Goal: Find specific page/section: Find specific page/section

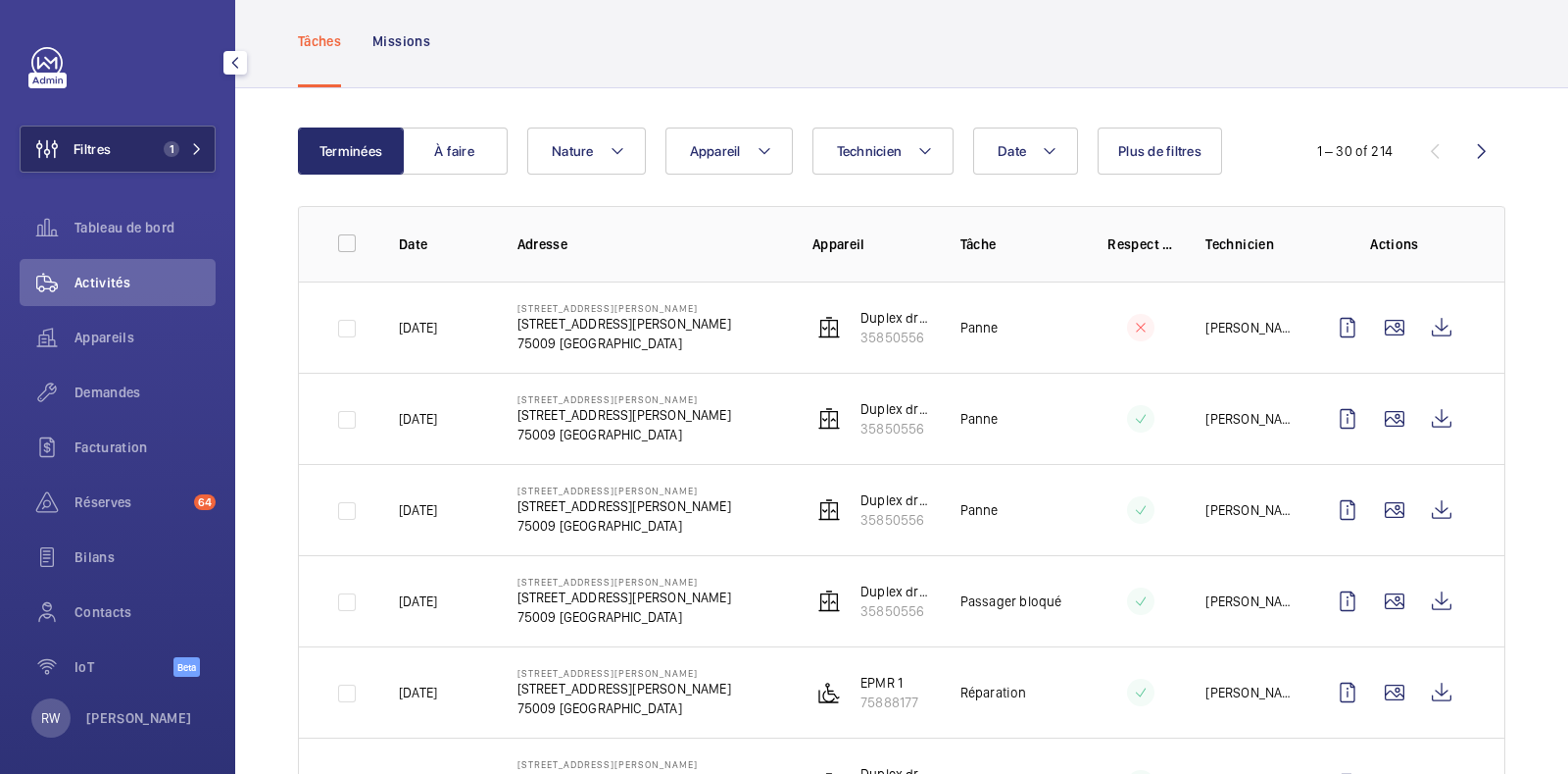
click at [174, 149] on span "1" at bounding box center [180, 149] width 47 height 16
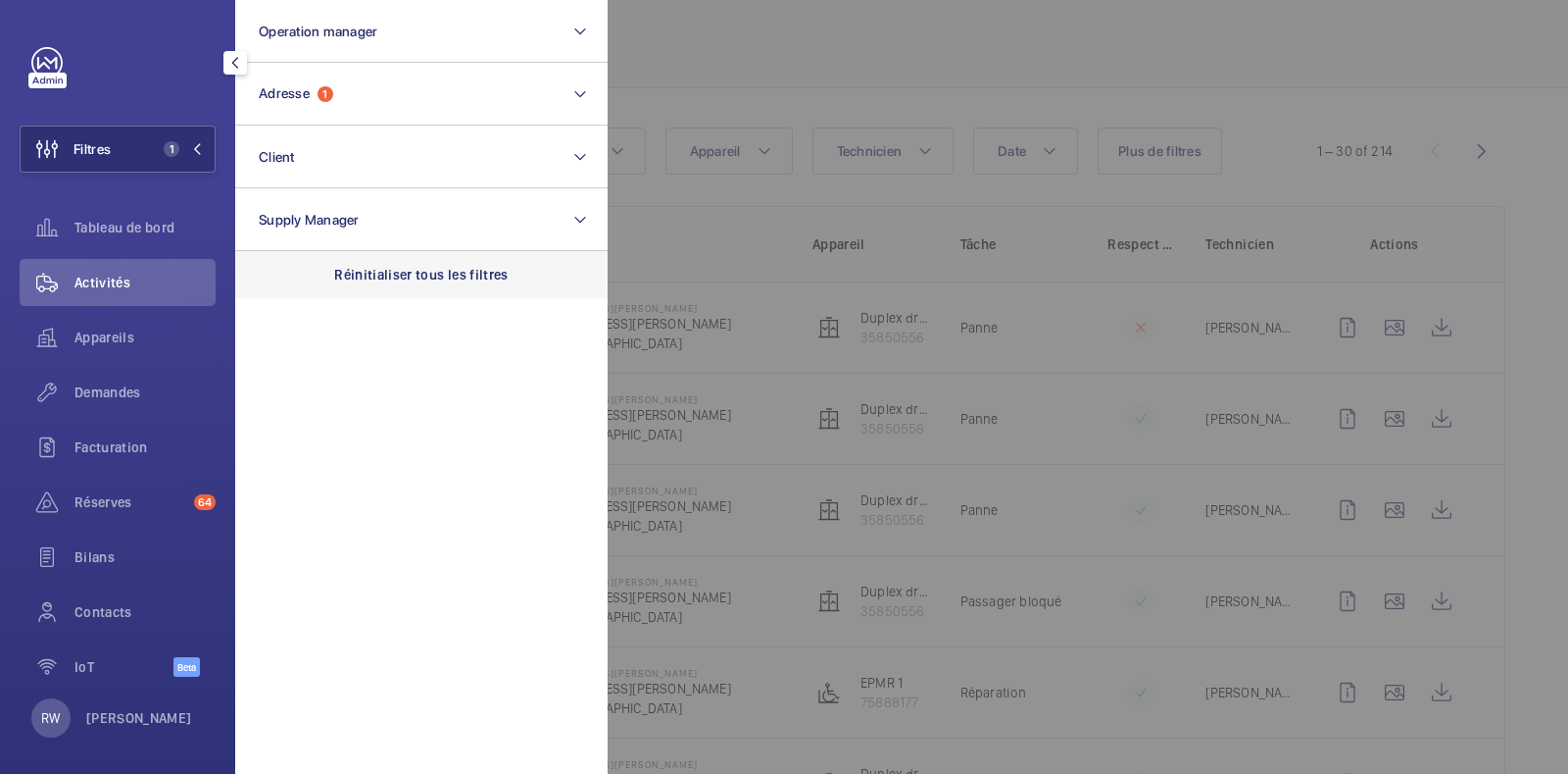
click at [424, 270] on p "Réinitialiser tous les filtres" at bounding box center [421, 275] width 174 height 20
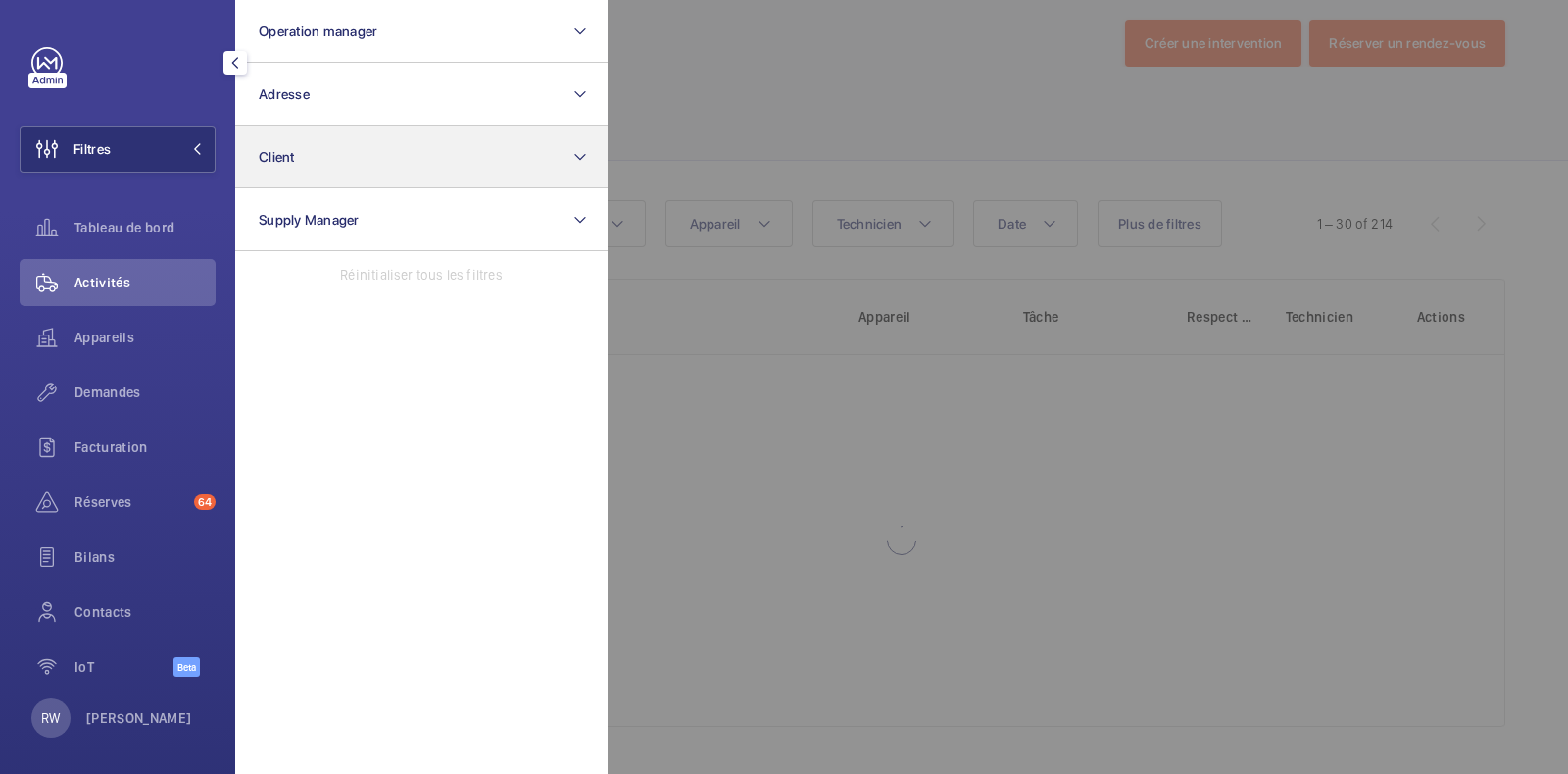
scroll to position [27, 0]
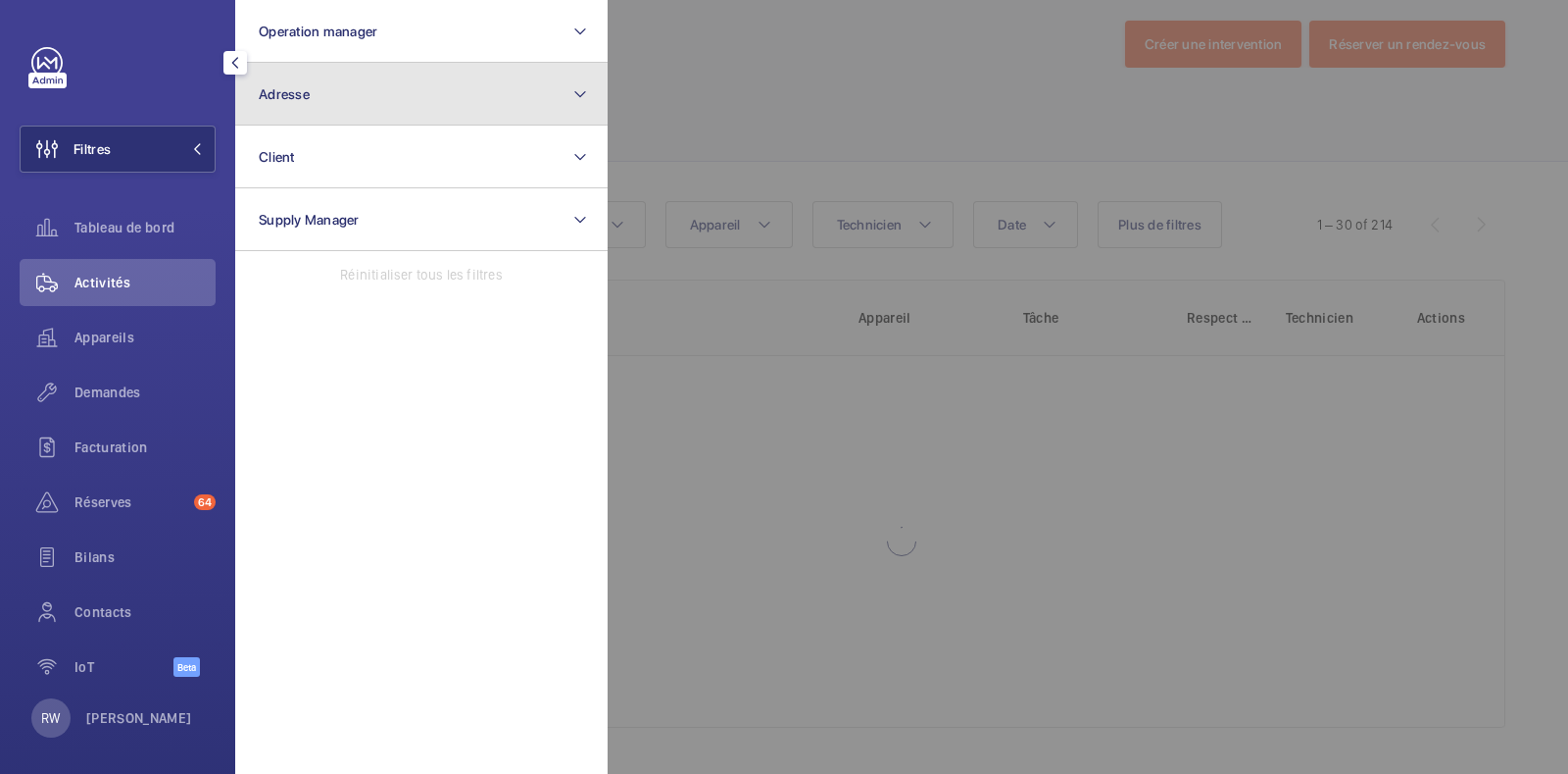
click at [356, 102] on button "Adresse" at bounding box center [421, 93] width 372 height 62
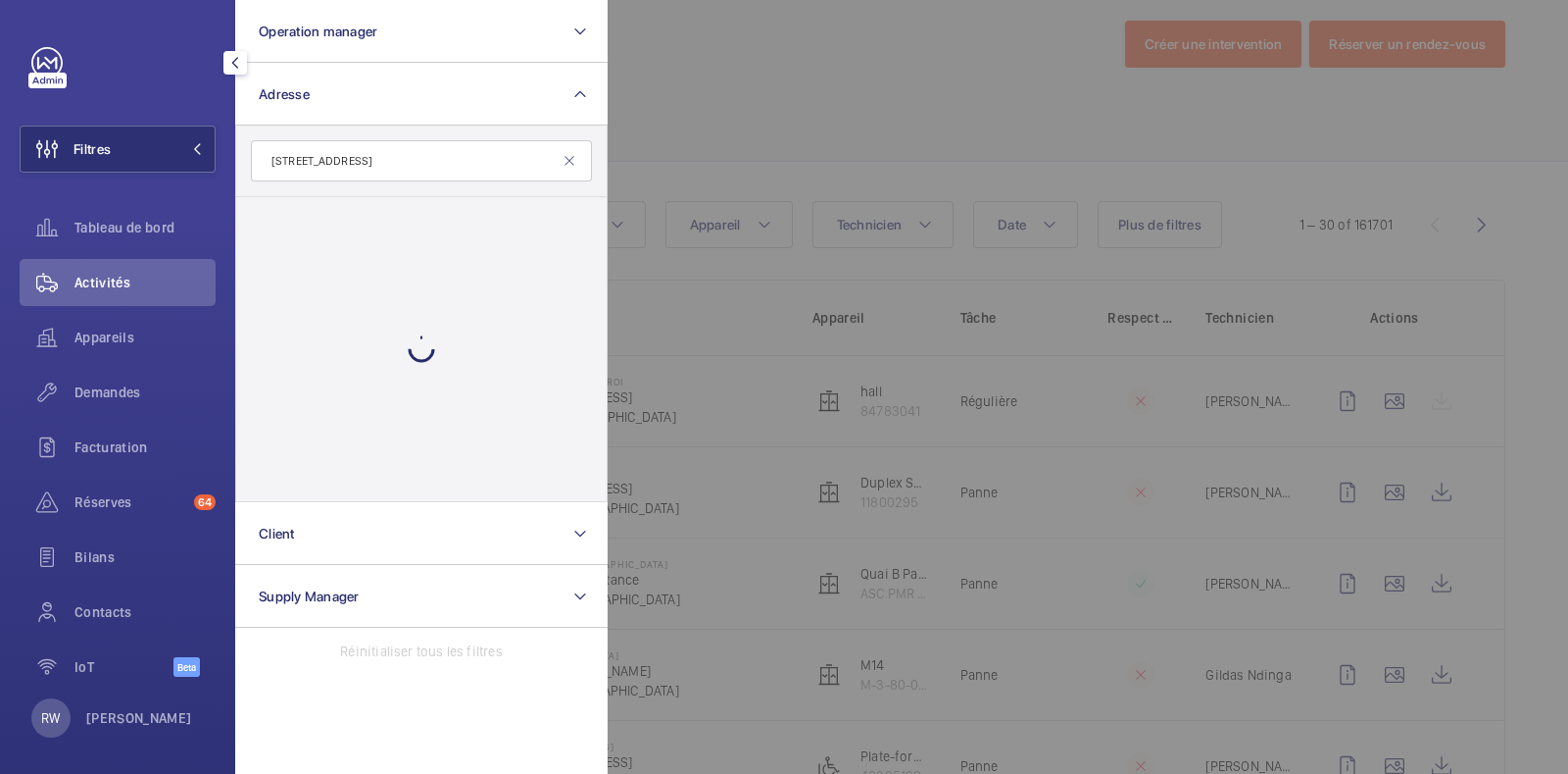
scroll to position [100, 0]
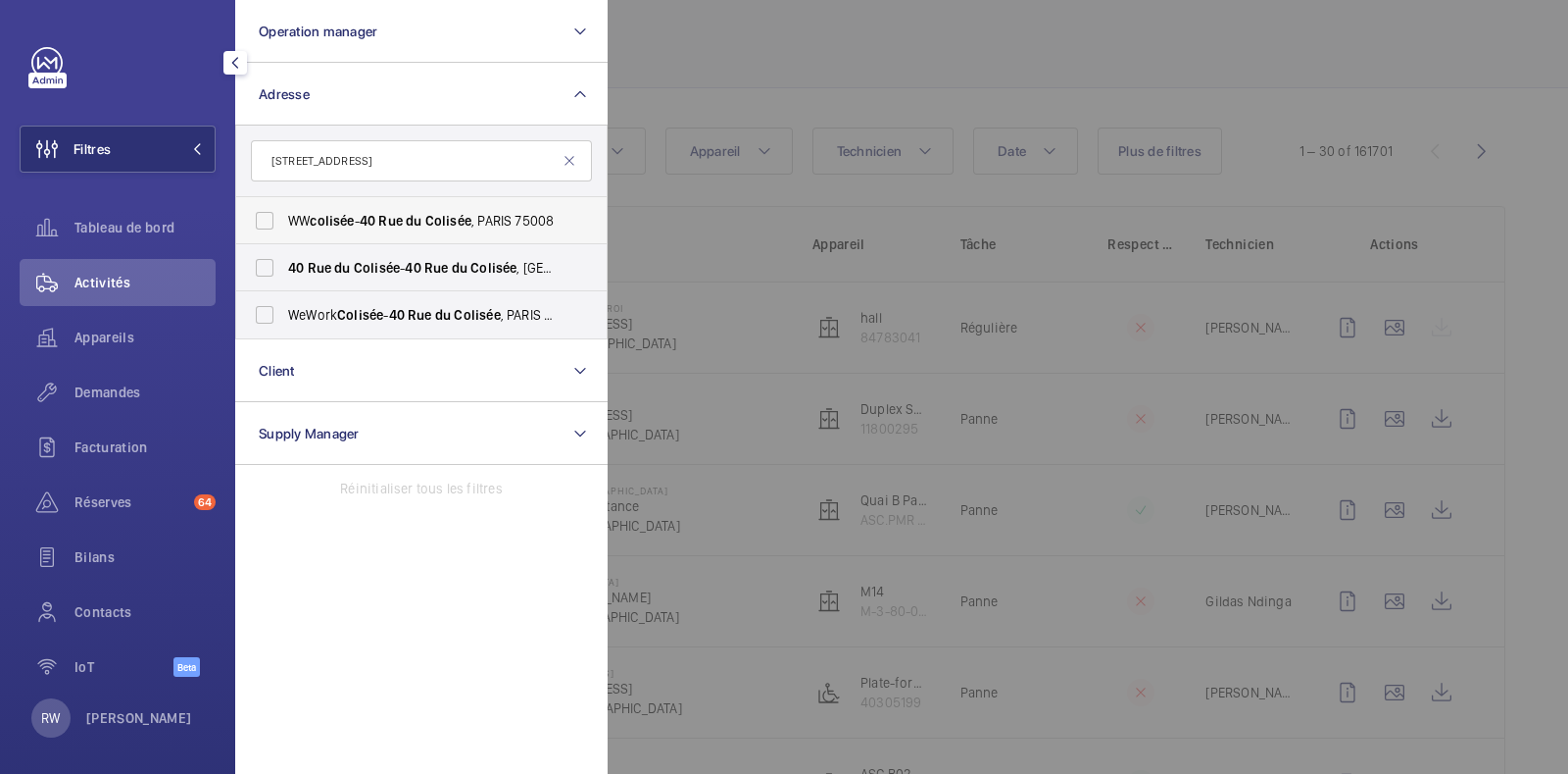
type input "[STREET_ADDRESS]"
click at [267, 214] on label "WW colisée - [STREET_ADDRESS]" at bounding box center [407, 221] width 341 height 48
click at [267, 214] on input "WW colisée - [STREET_ADDRESS]" at bounding box center [265, 221] width 40 height 40
checkbox input "true"
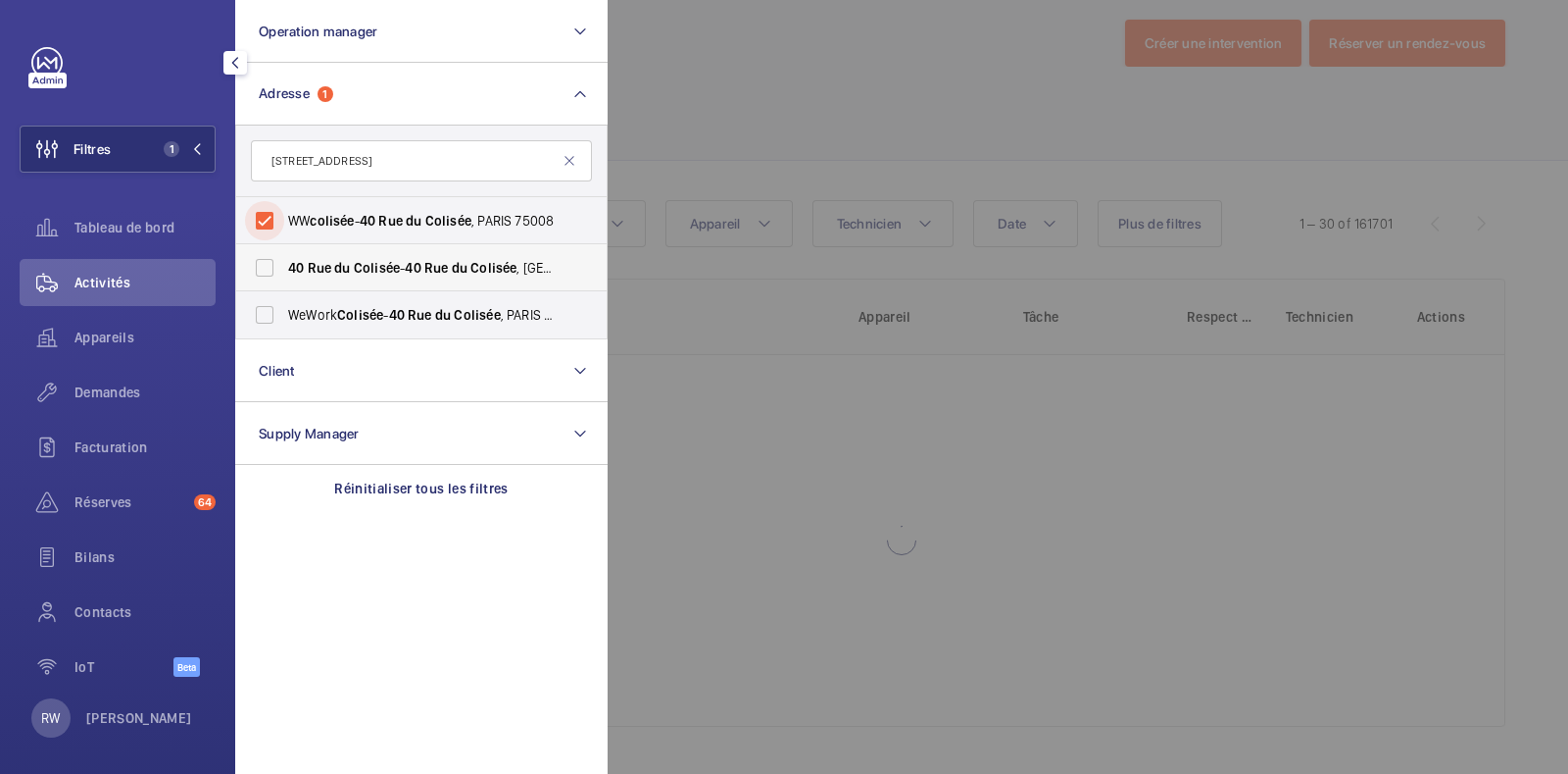
scroll to position [27, 0]
click at [266, 271] on label "[STREET_ADDRESS][GEOGRAPHIC_DATA][STREET_ADDRESS]" at bounding box center [407, 268] width 341 height 48
click at [266, 271] on input "[STREET_ADDRESS][GEOGRAPHIC_DATA][STREET_ADDRESS]" at bounding box center [265, 268] width 40 height 40
checkbox input "true"
click at [257, 305] on label "WeWork Colisée - [STREET_ADDRESS]" at bounding box center [407, 315] width 341 height 48
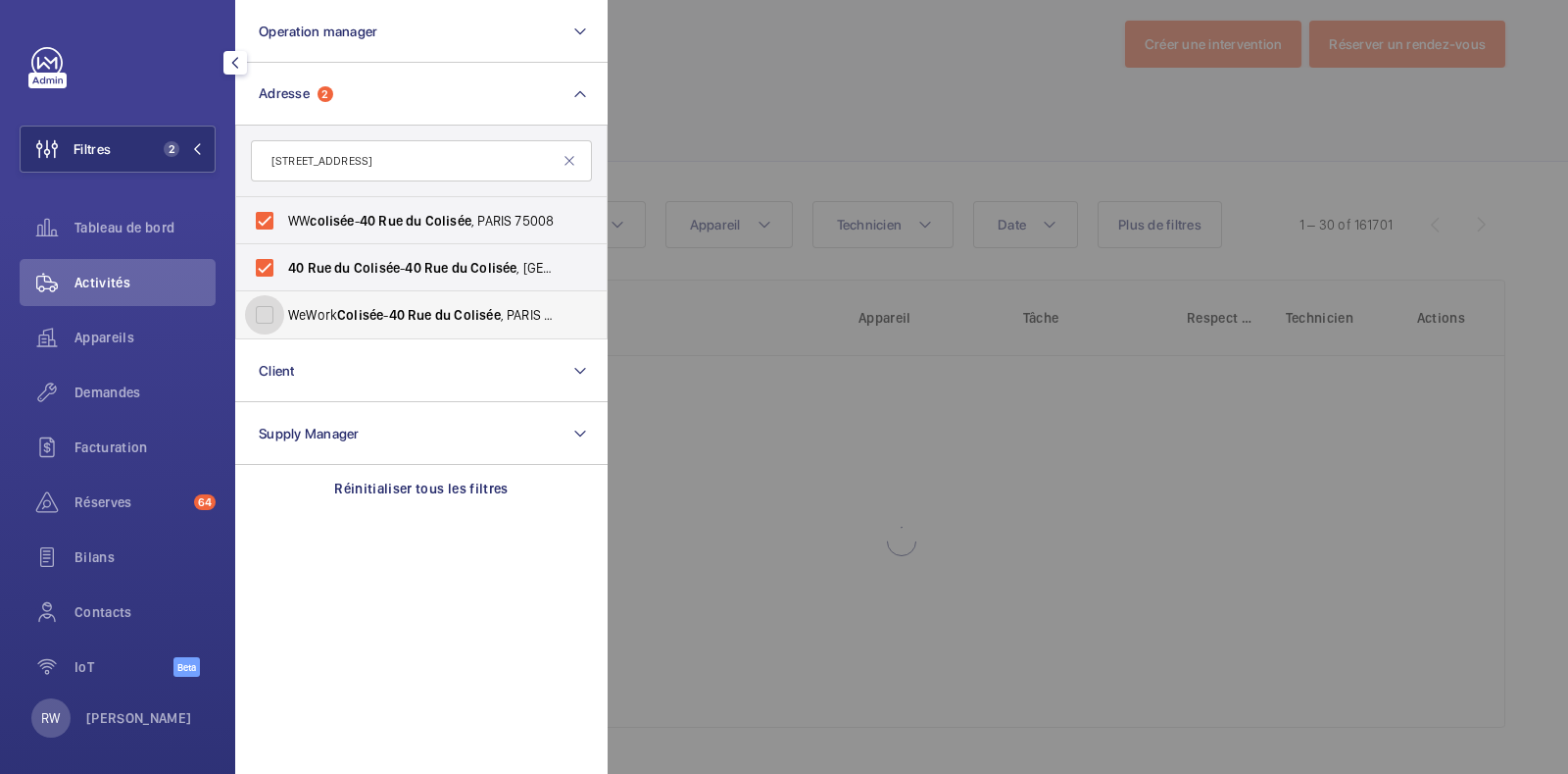
click at [257, 305] on input "WeWork Colisée - [STREET_ADDRESS]" at bounding box center [265, 315] width 40 height 40
checkbox input "true"
click at [866, 108] on div at bounding box center [1391, 387] width 1568 height 774
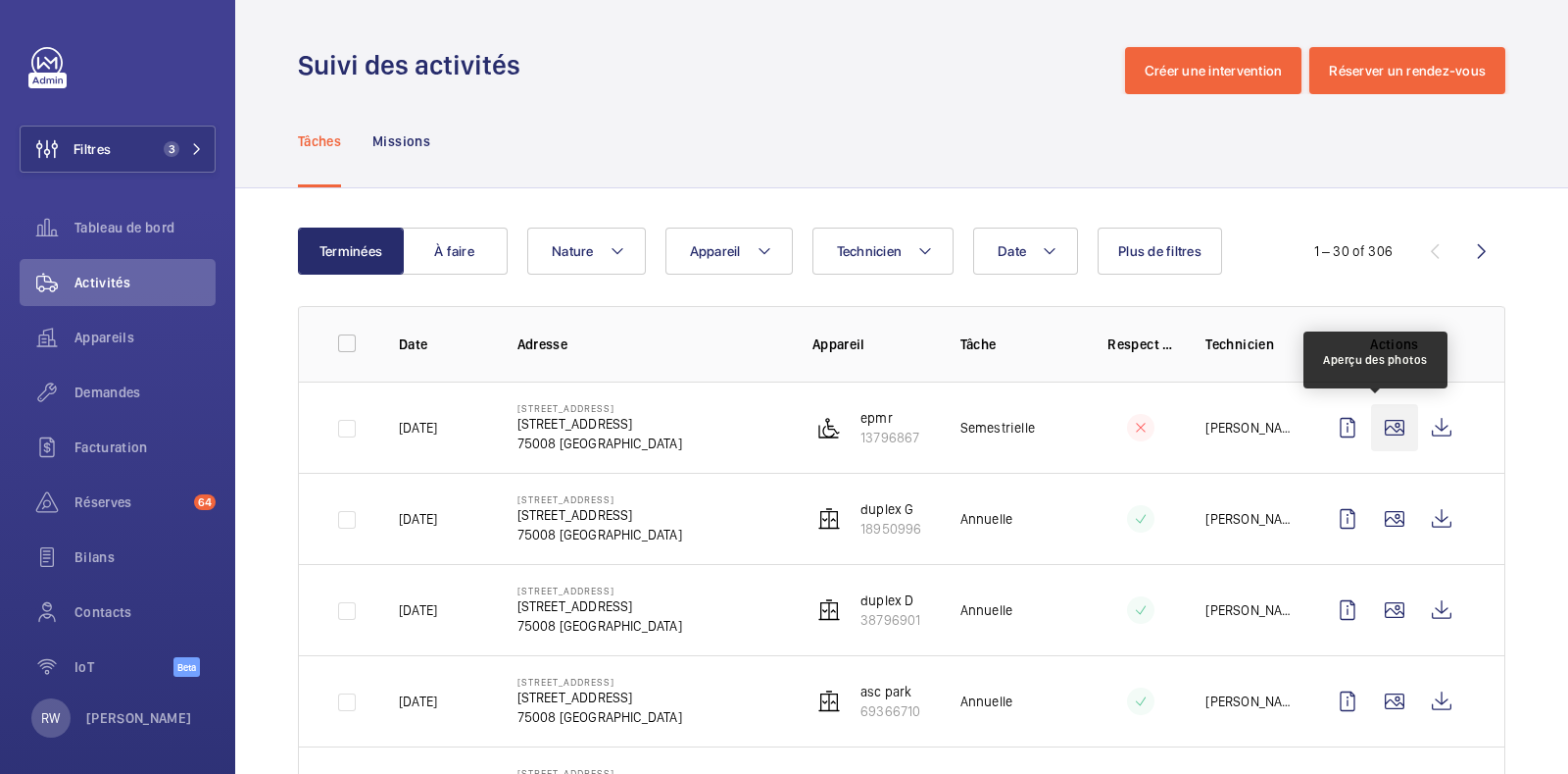
click at [1382, 431] on wm-front-icon-button at bounding box center [1395, 428] width 47 height 48
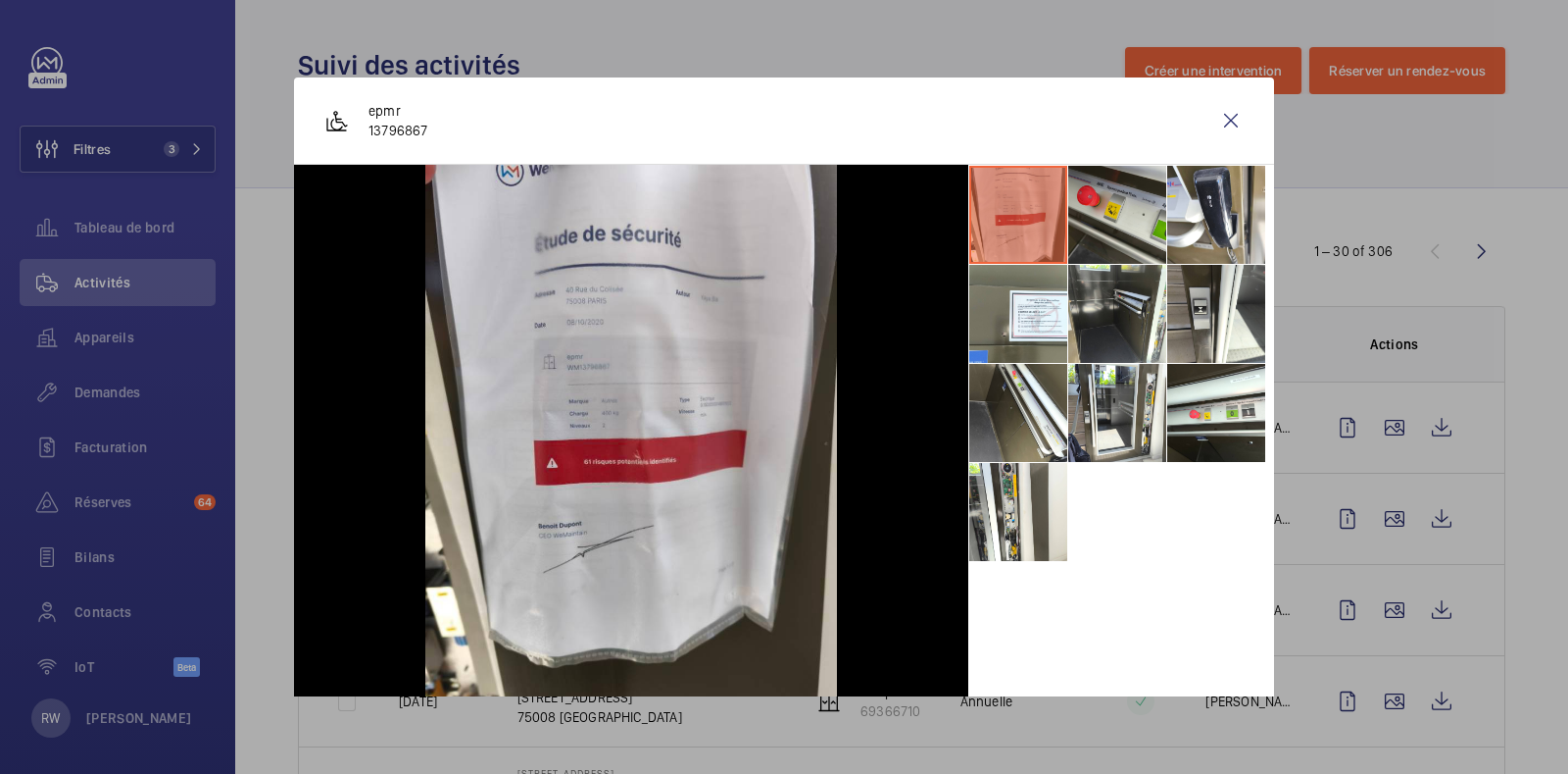
click at [1088, 219] on li at bounding box center [1117, 214] width 98 height 98
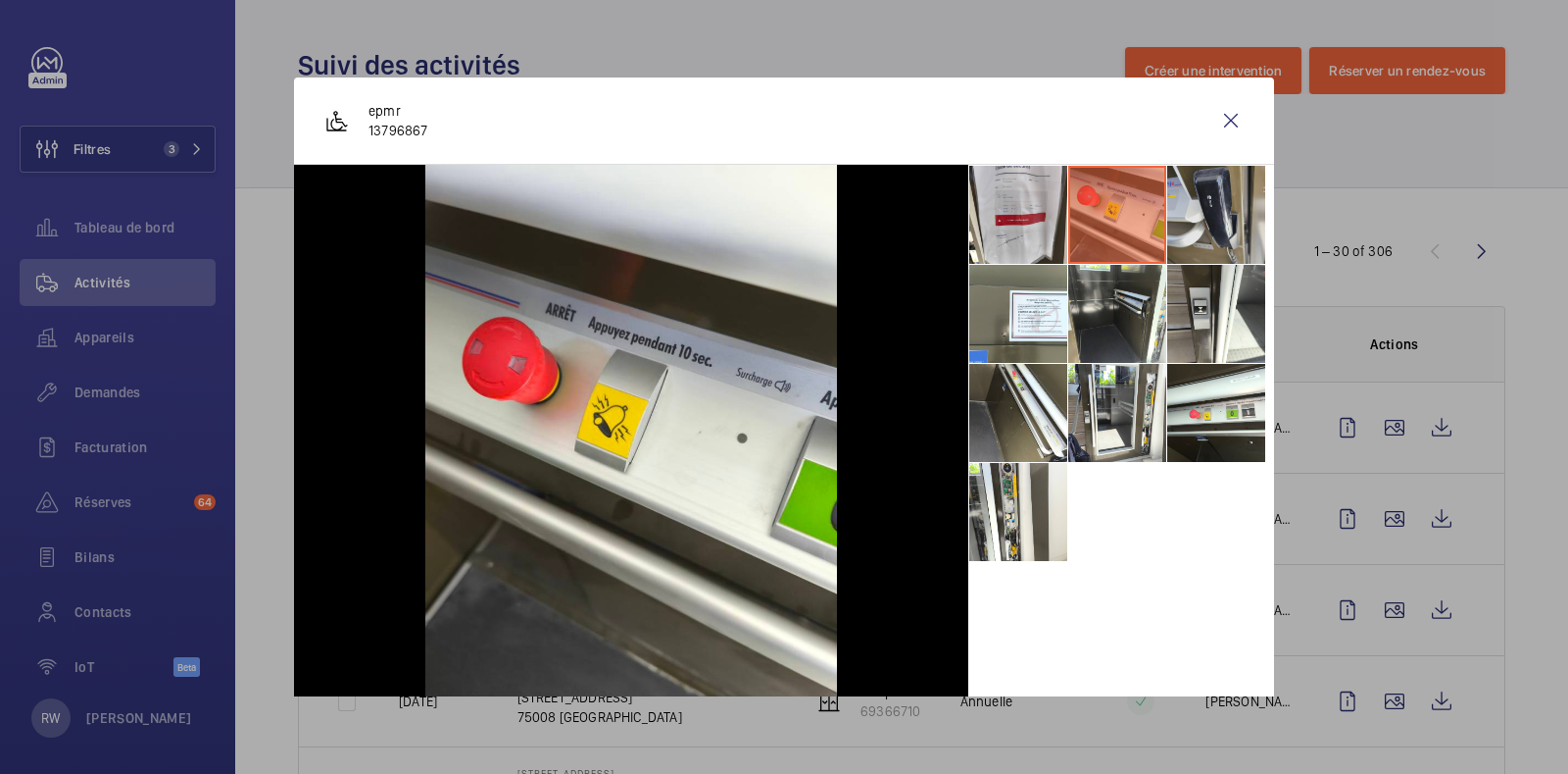
click at [1167, 216] on li at bounding box center [1216, 214] width 98 height 98
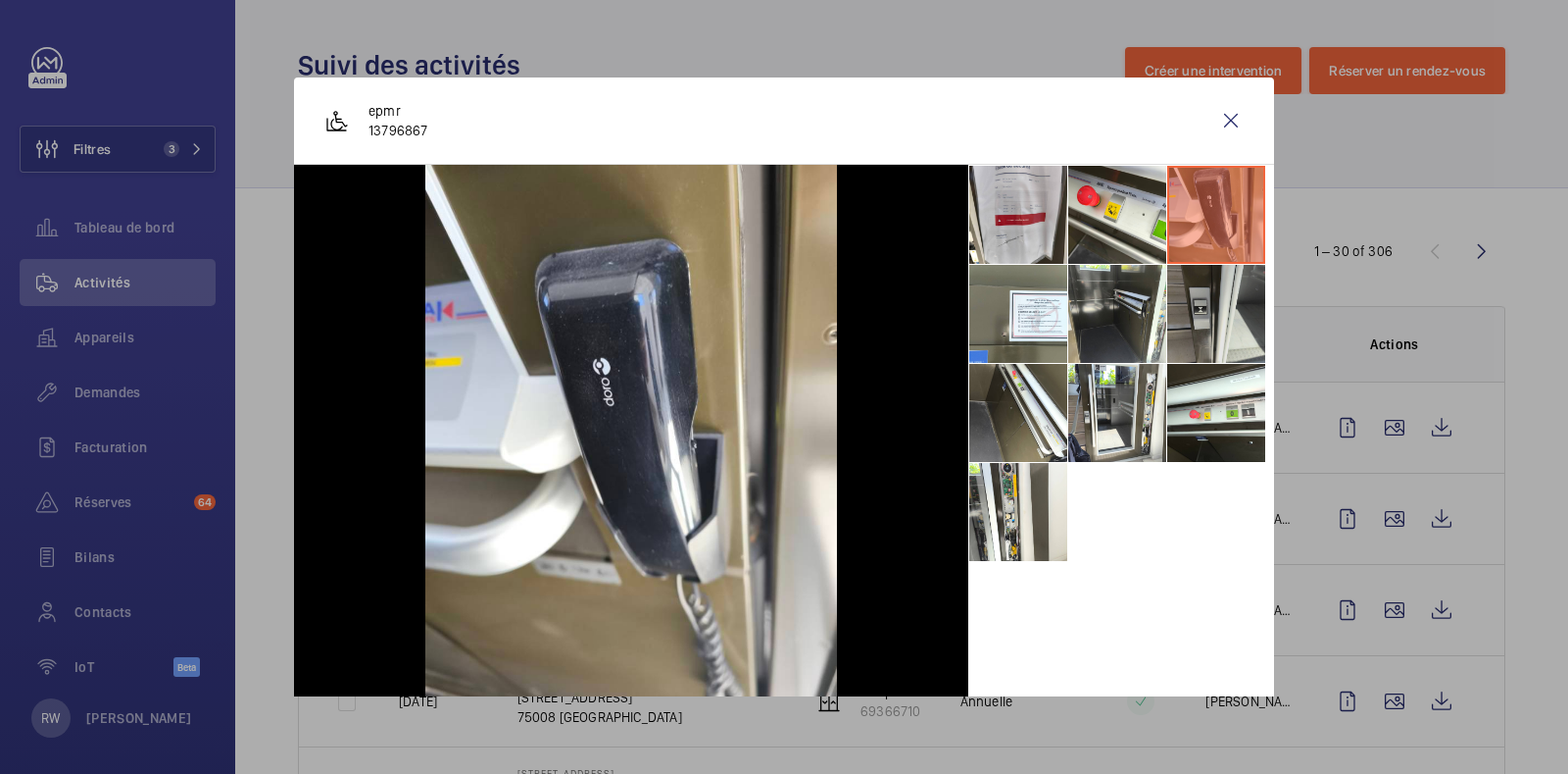
click at [1170, 314] on li at bounding box center [1216, 314] width 98 height 98
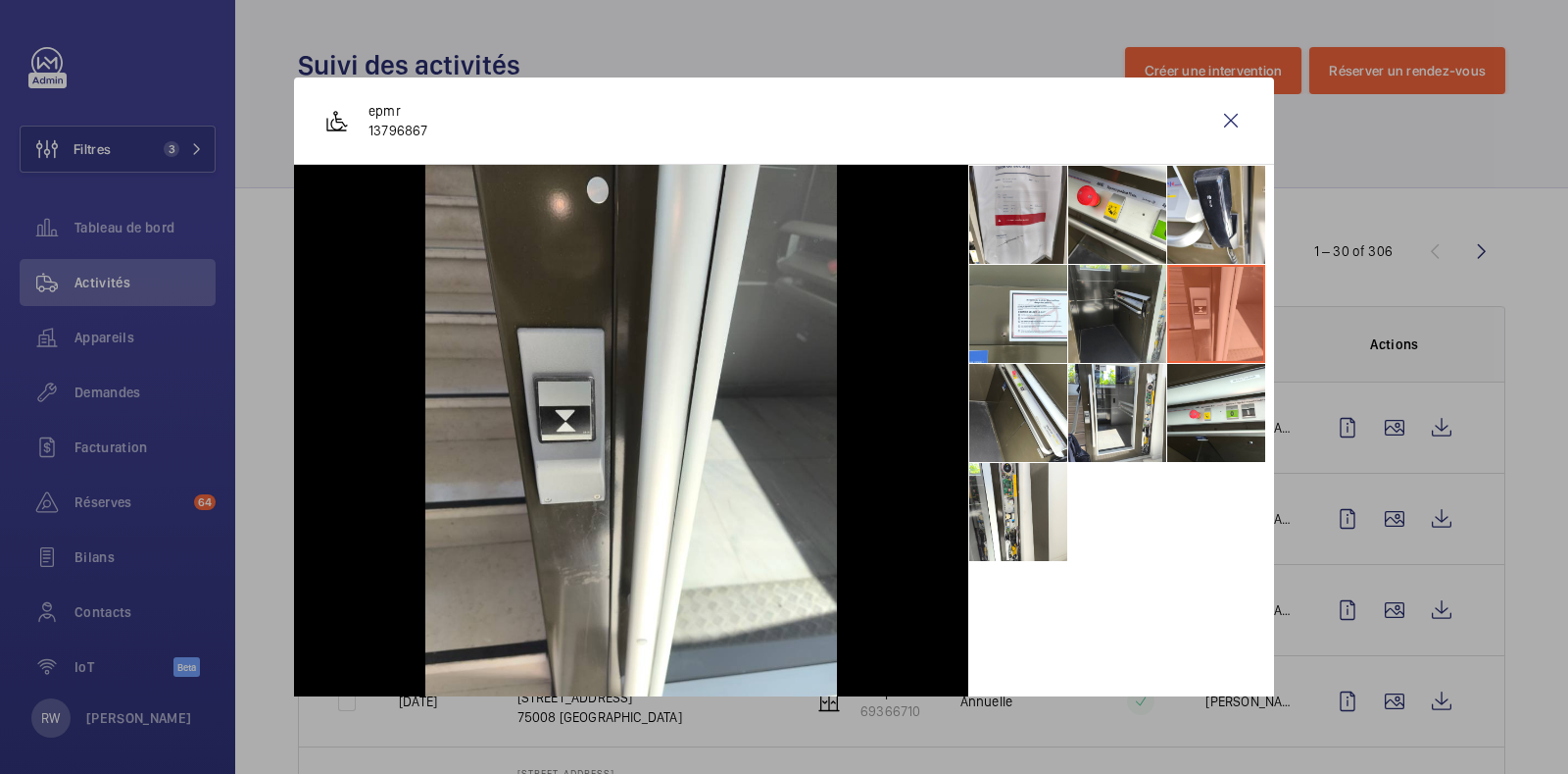
click at [1068, 316] on li at bounding box center [1117, 314] width 98 height 98
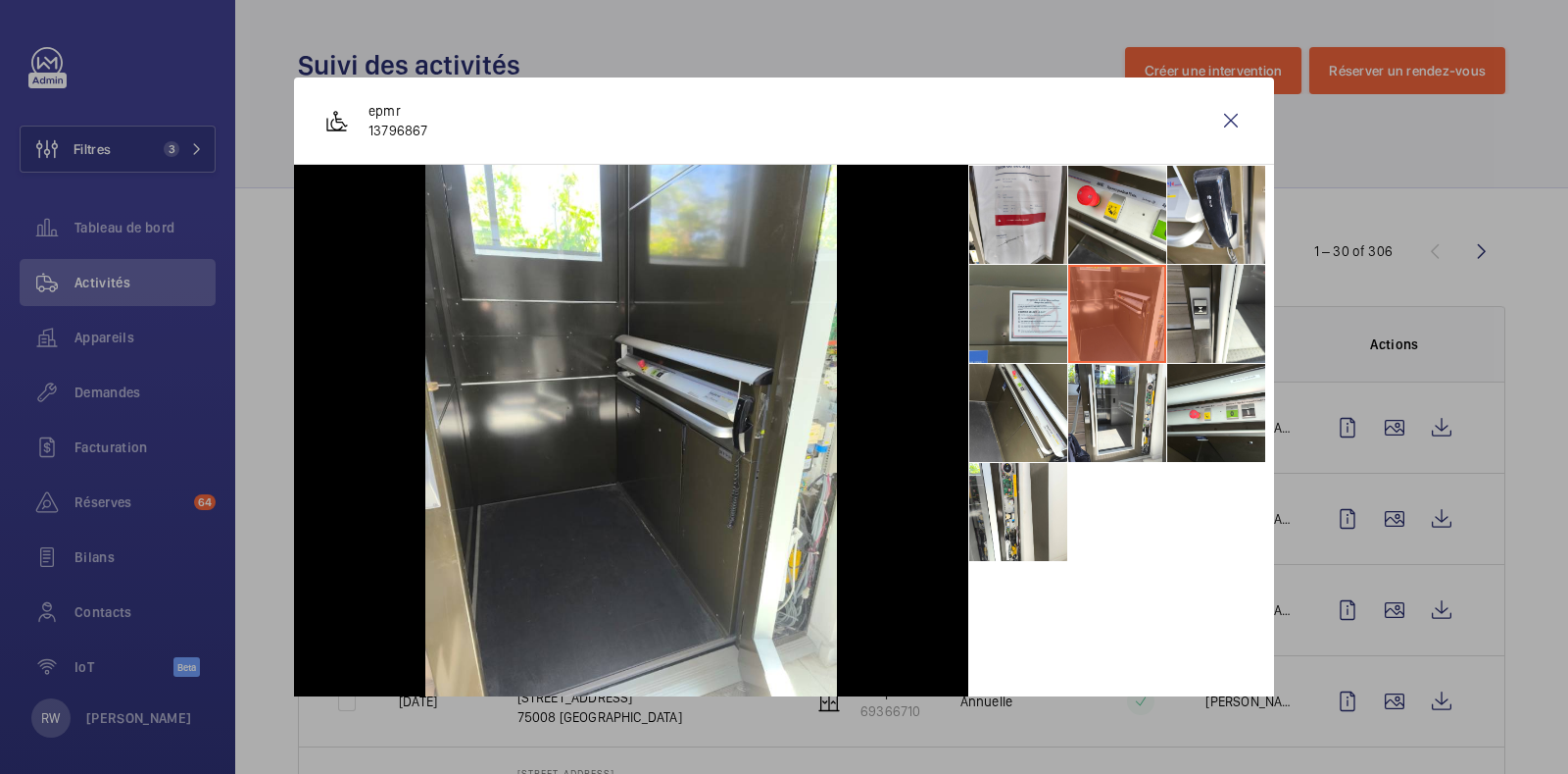
click at [978, 321] on li at bounding box center [1018, 314] width 98 height 98
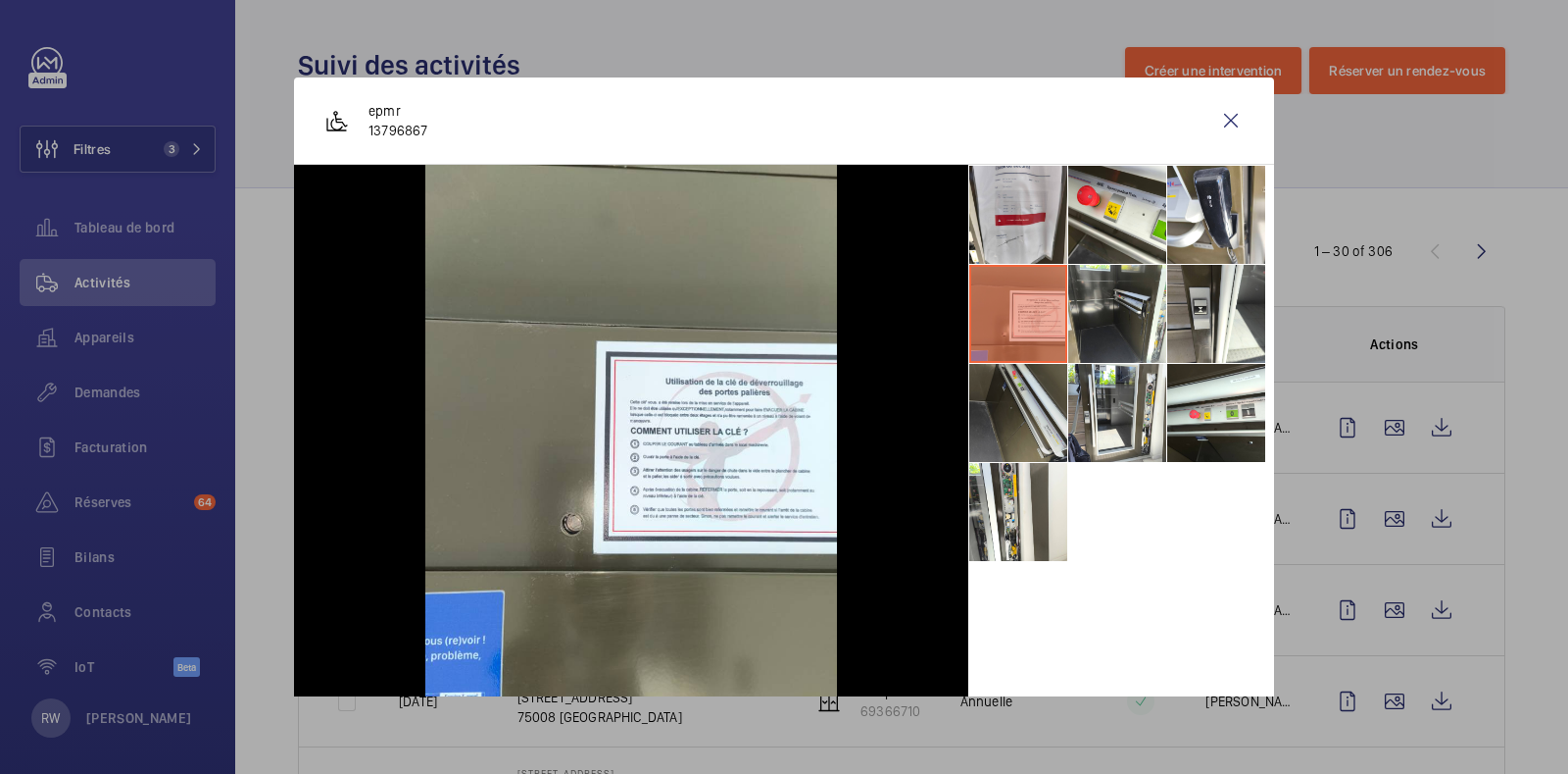
click at [989, 428] on li at bounding box center [1018, 413] width 98 height 98
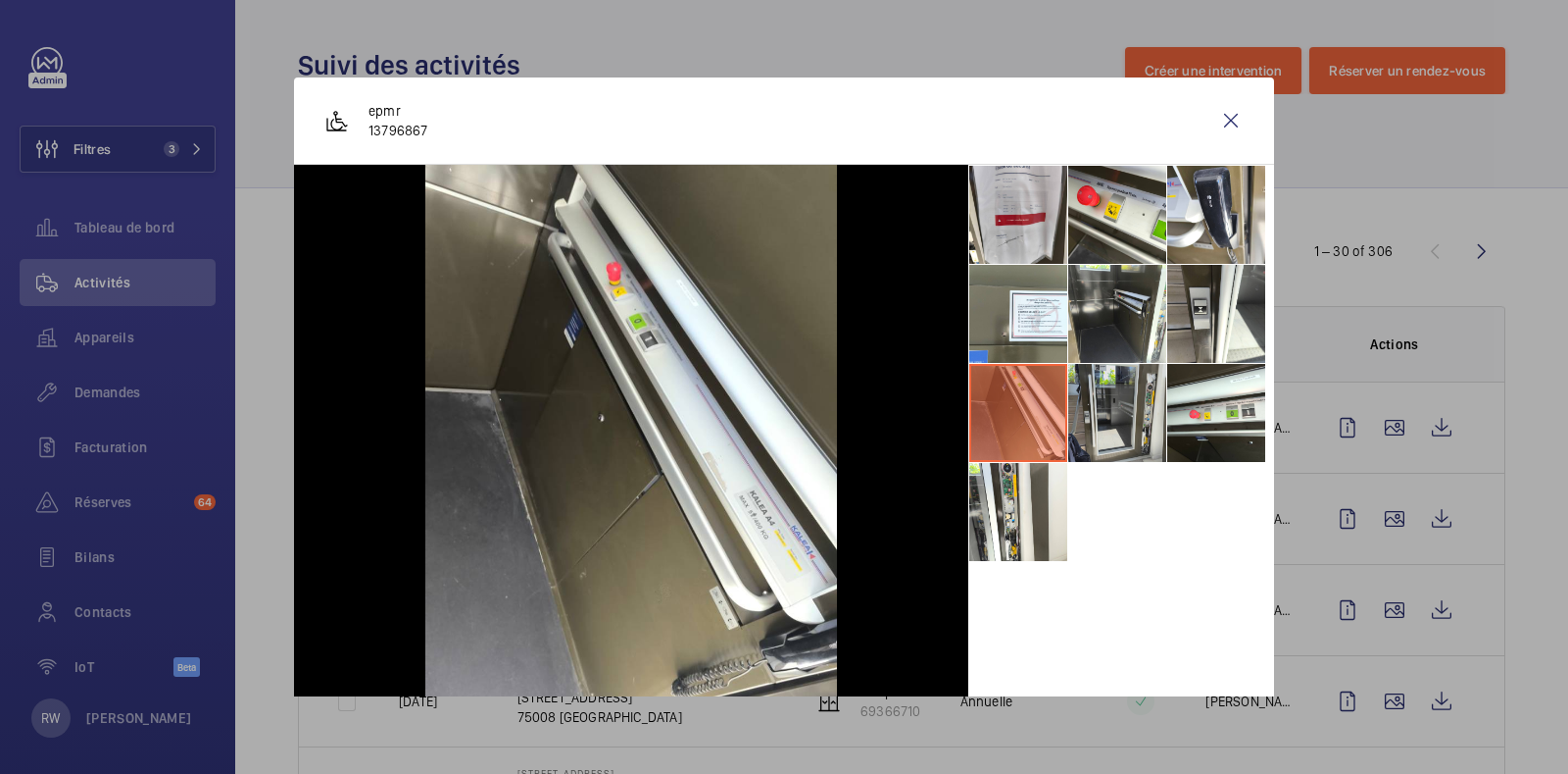
click at [1092, 409] on li at bounding box center [1117, 413] width 98 height 98
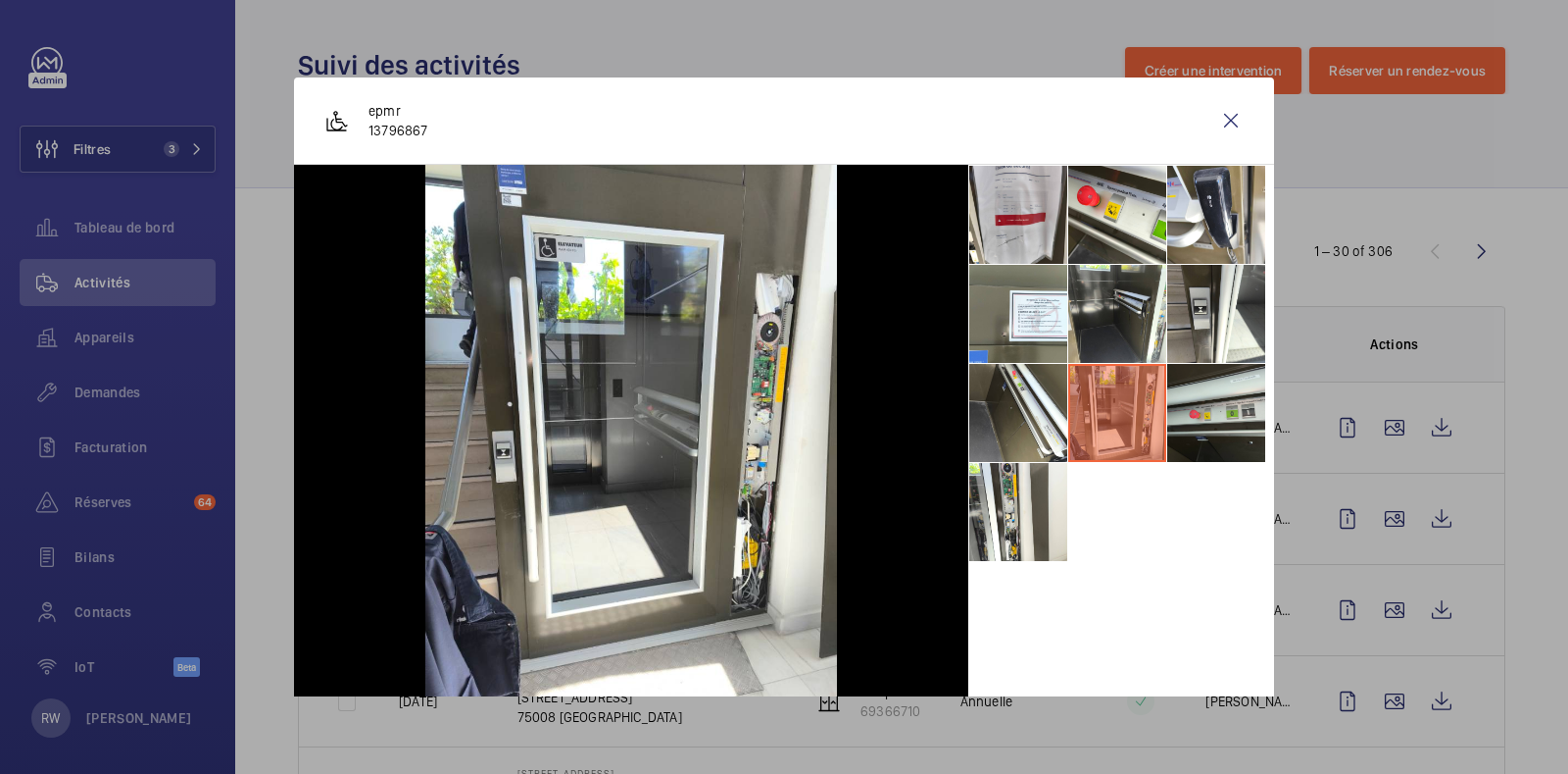
click at [1191, 414] on li at bounding box center [1216, 413] width 98 height 98
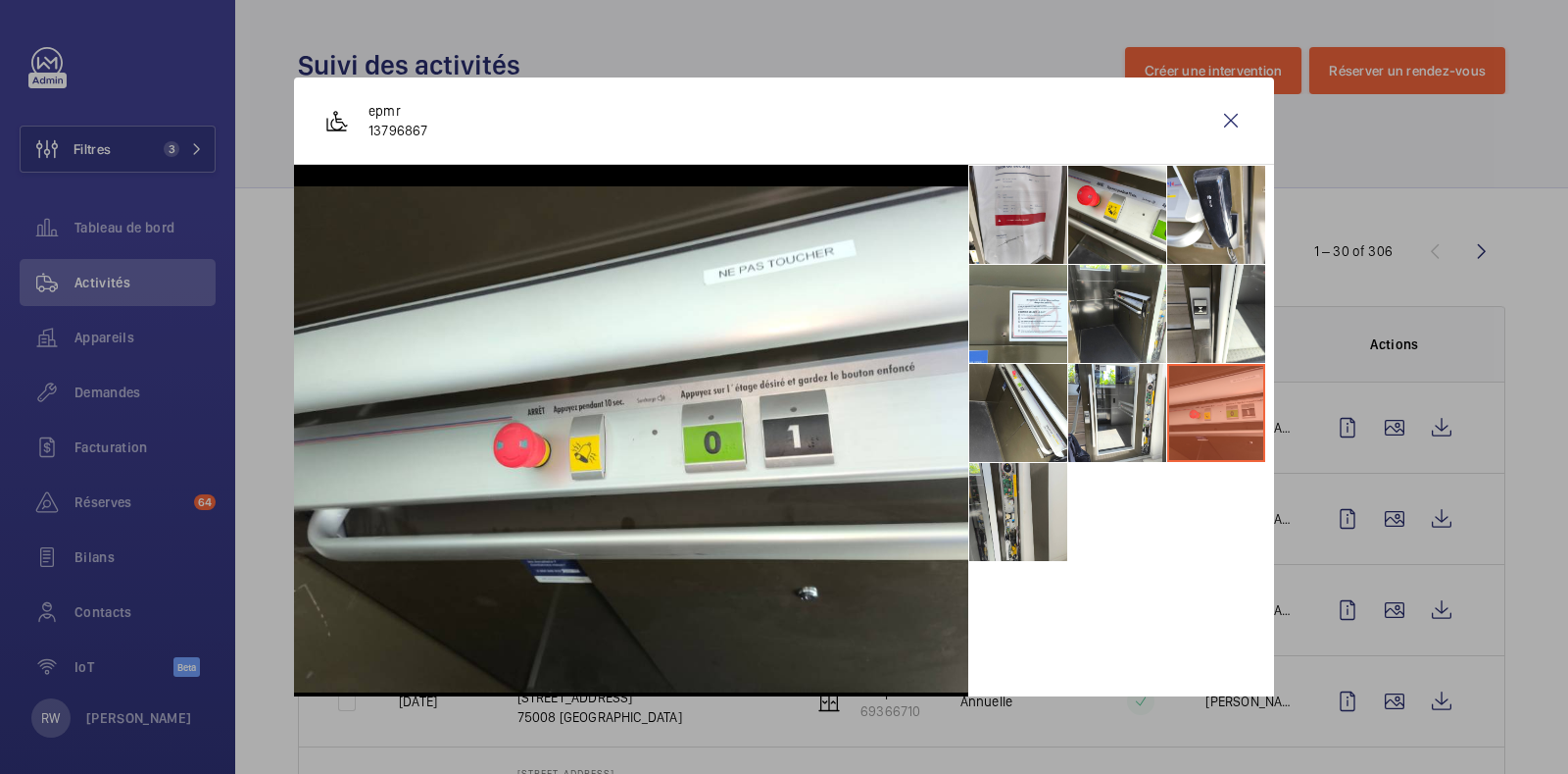
click at [1000, 486] on li at bounding box center [1018, 512] width 98 height 98
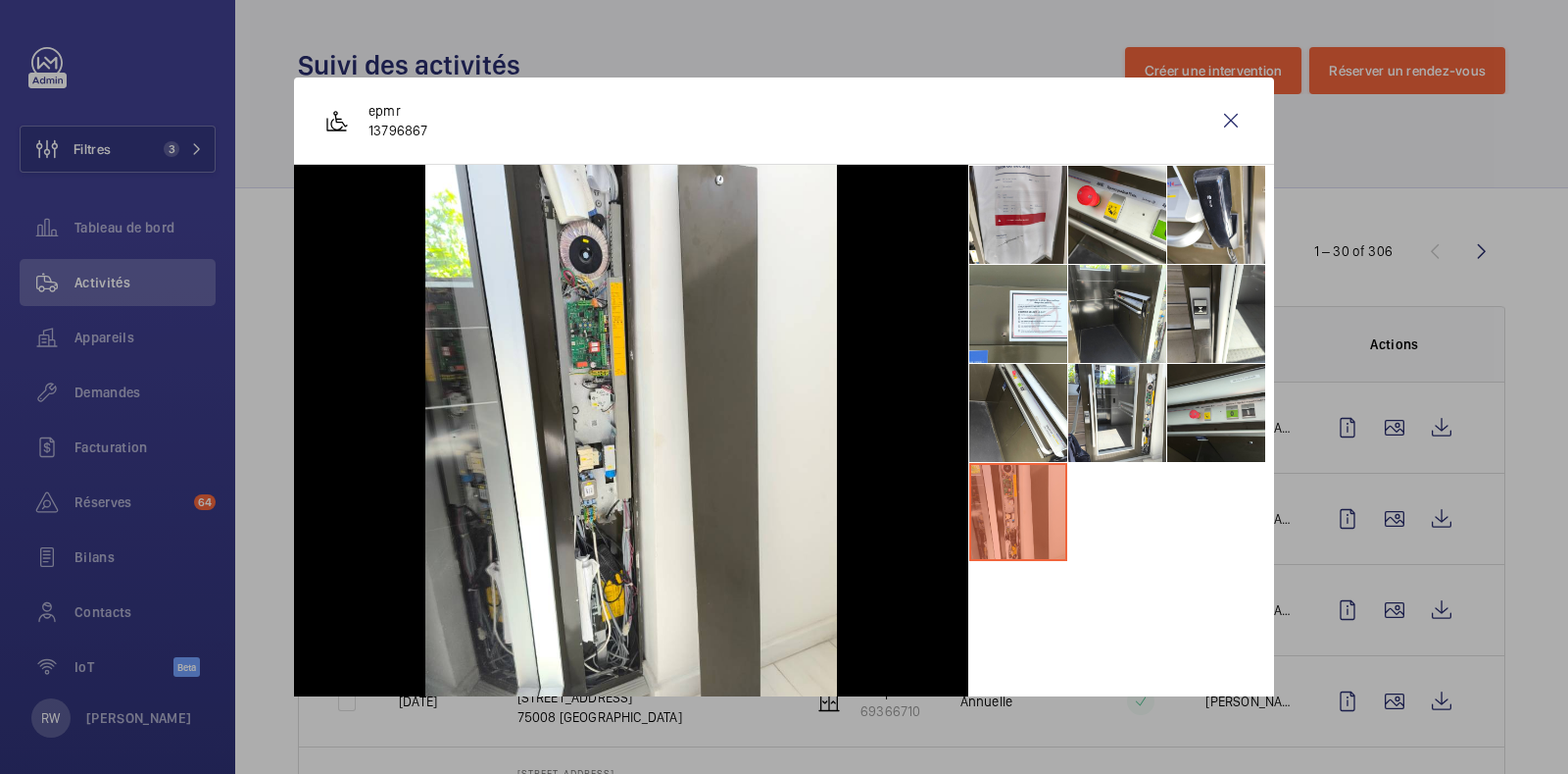
click at [1191, 418] on li at bounding box center [1216, 413] width 98 height 98
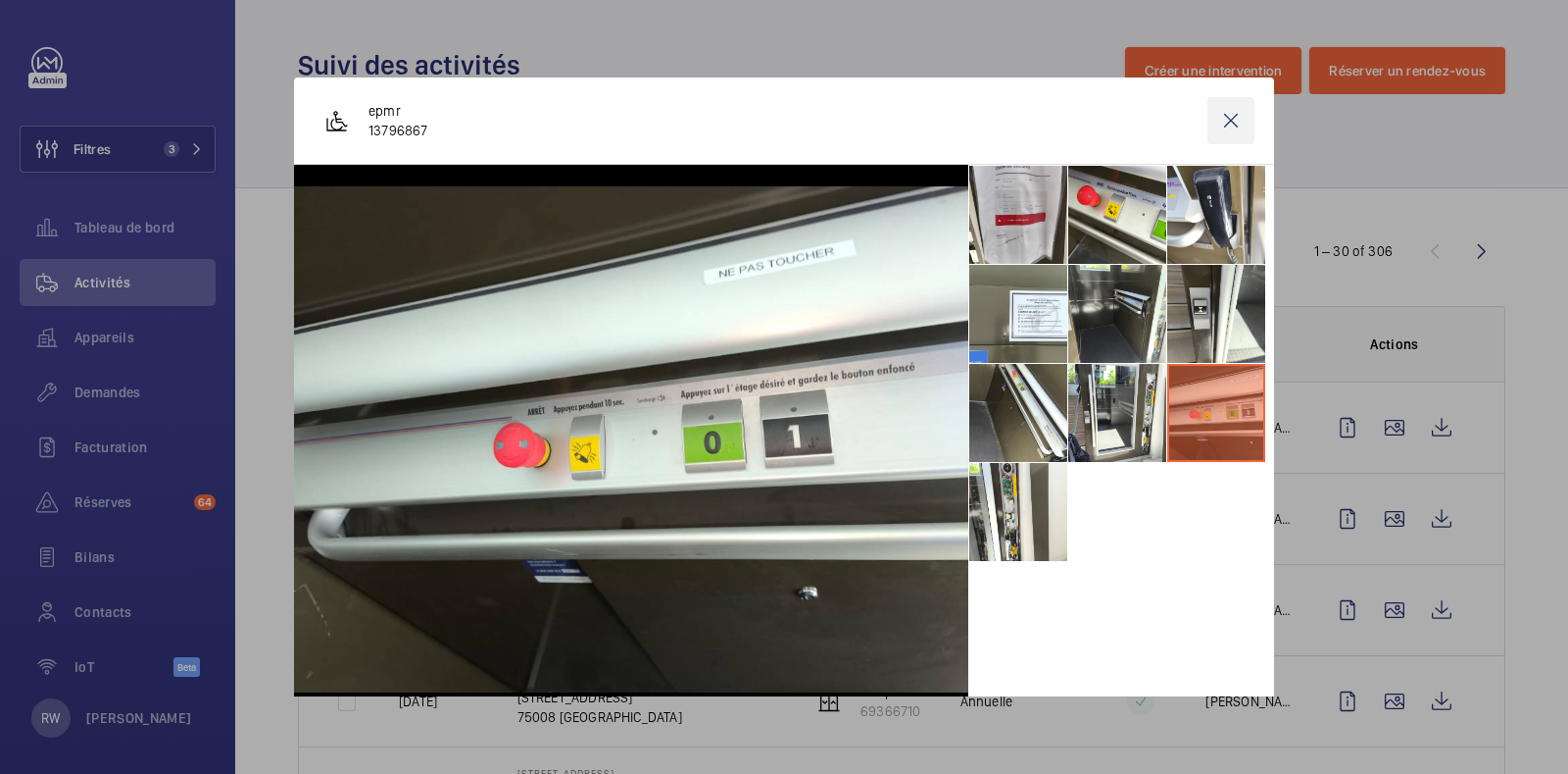
click at [1219, 115] on wm-front-icon-button at bounding box center [1232, 121] width 47 height 48
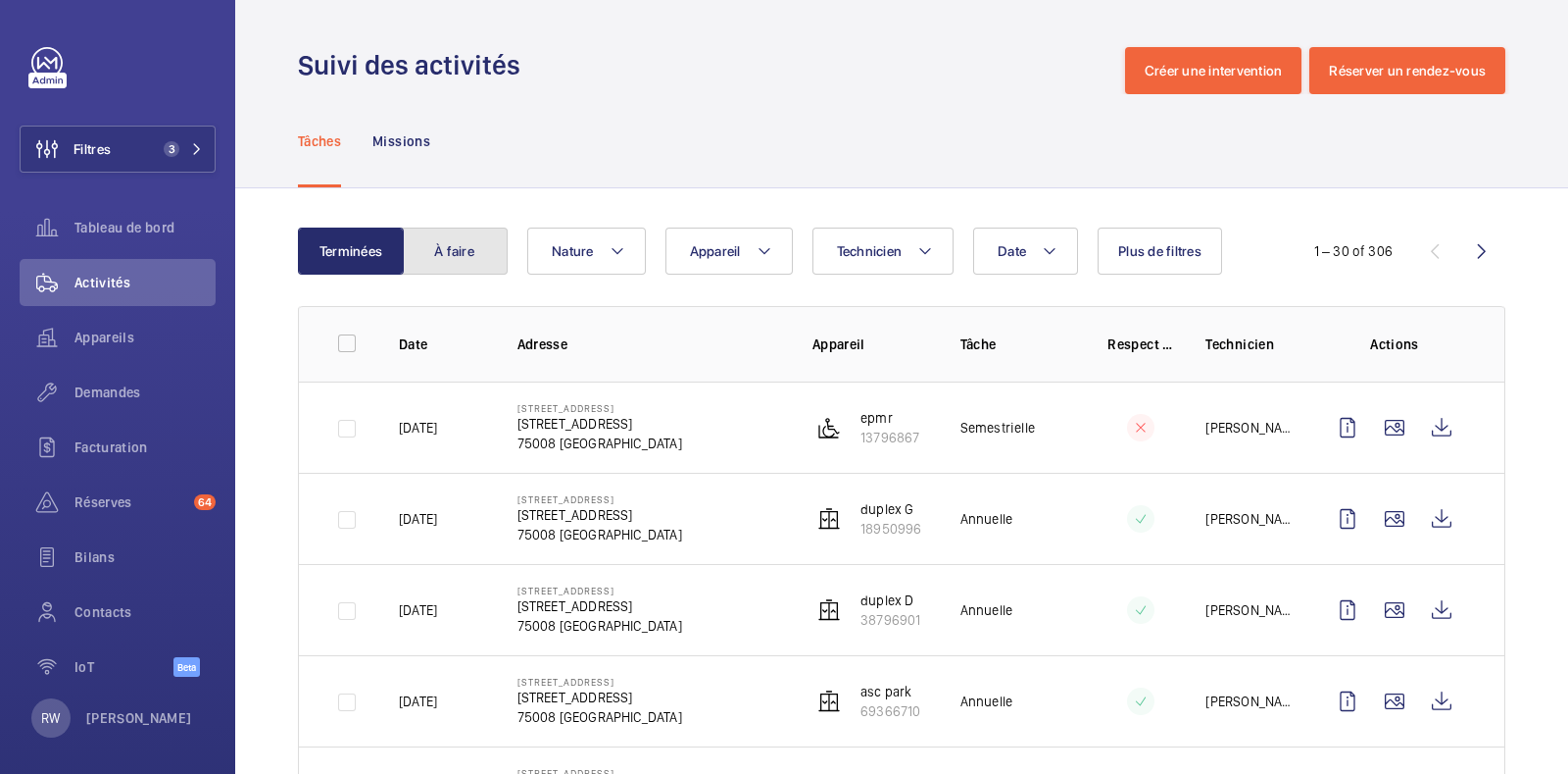
click at [461, 252] on button "À faire" at bounding box center [454, 251] width 106 height 48
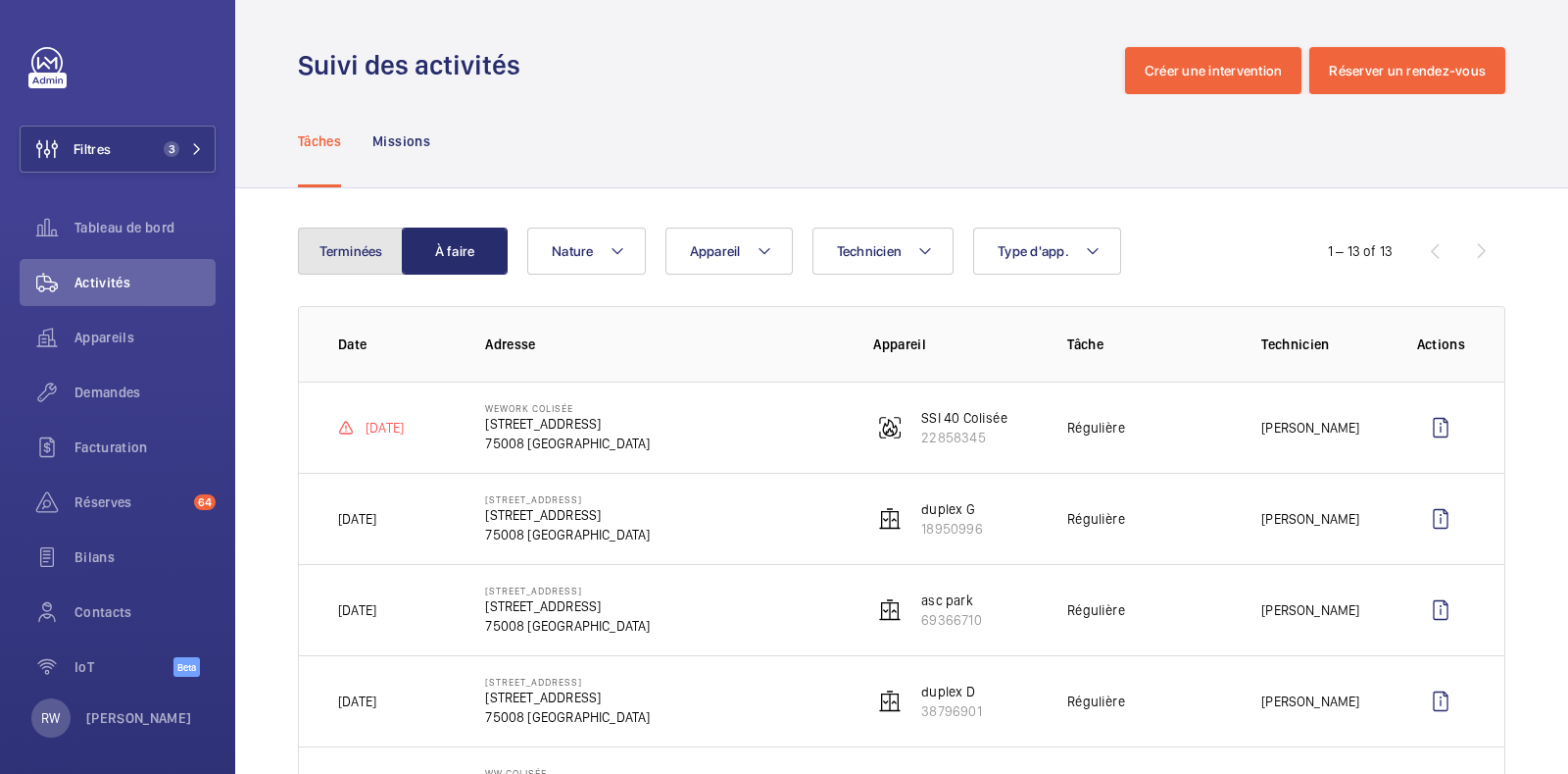
click at [328, 242] on button "Terminées" at bounding box center [350, 251] width 106 height 48
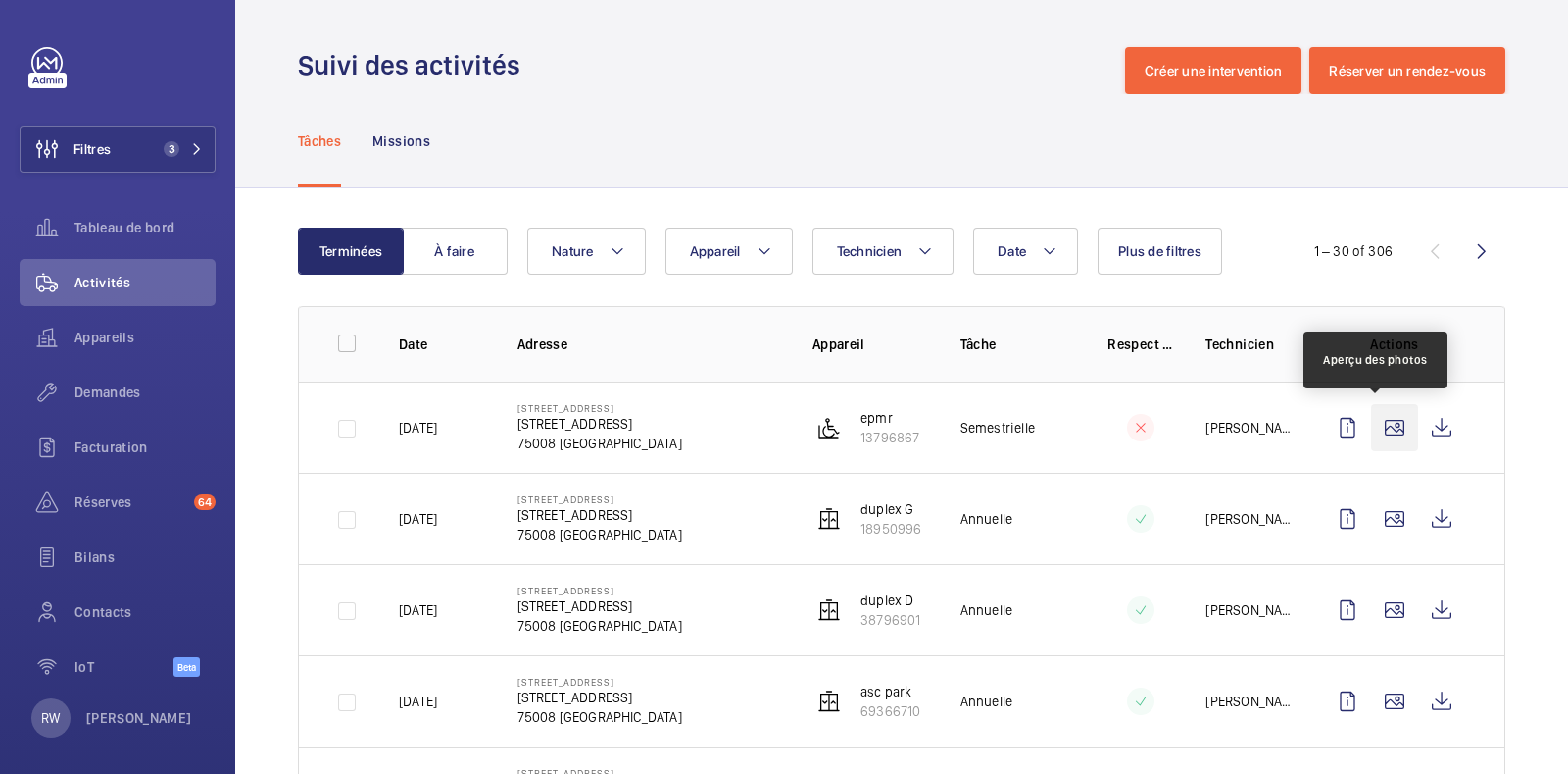
click at [1380, 426] on wm-front-icon-button at bounding box center [1395, 428] width 47 height 48
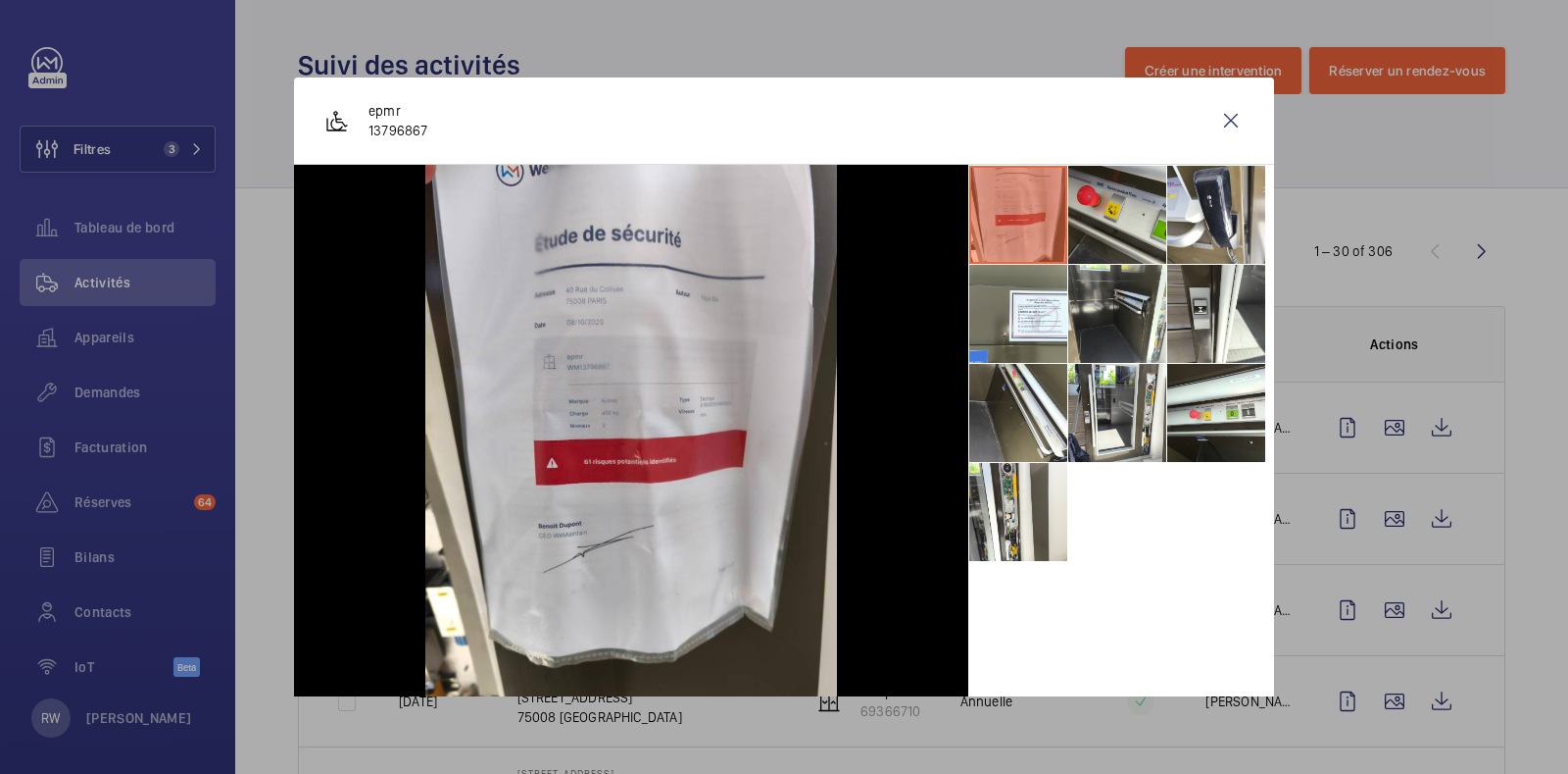
click at [1110, 188] on li at bounding box center [1117, 214] width 98 height 98
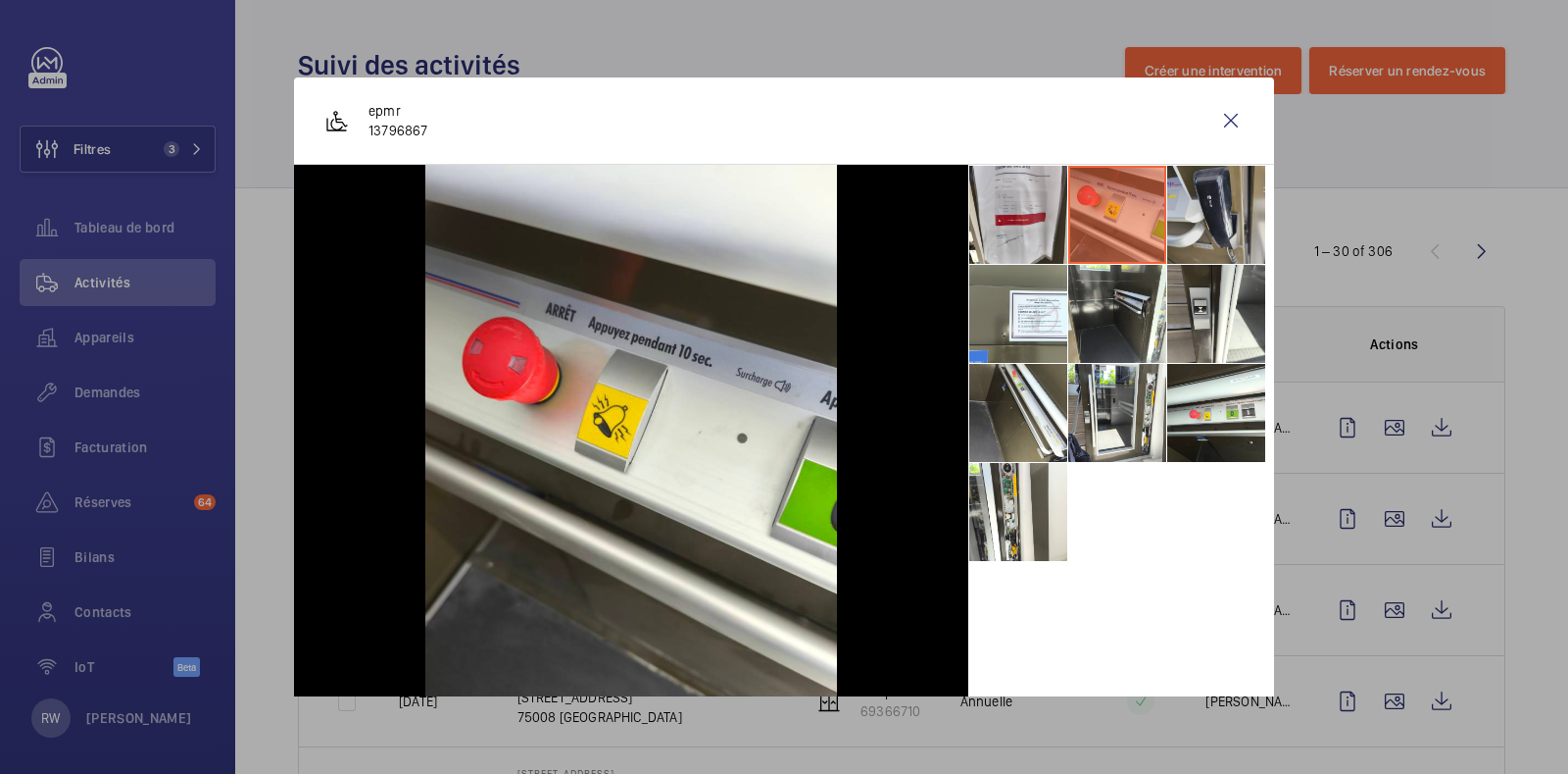
click at [1188, 197] on li at bounding box center [1216, 214] width 98 height 98
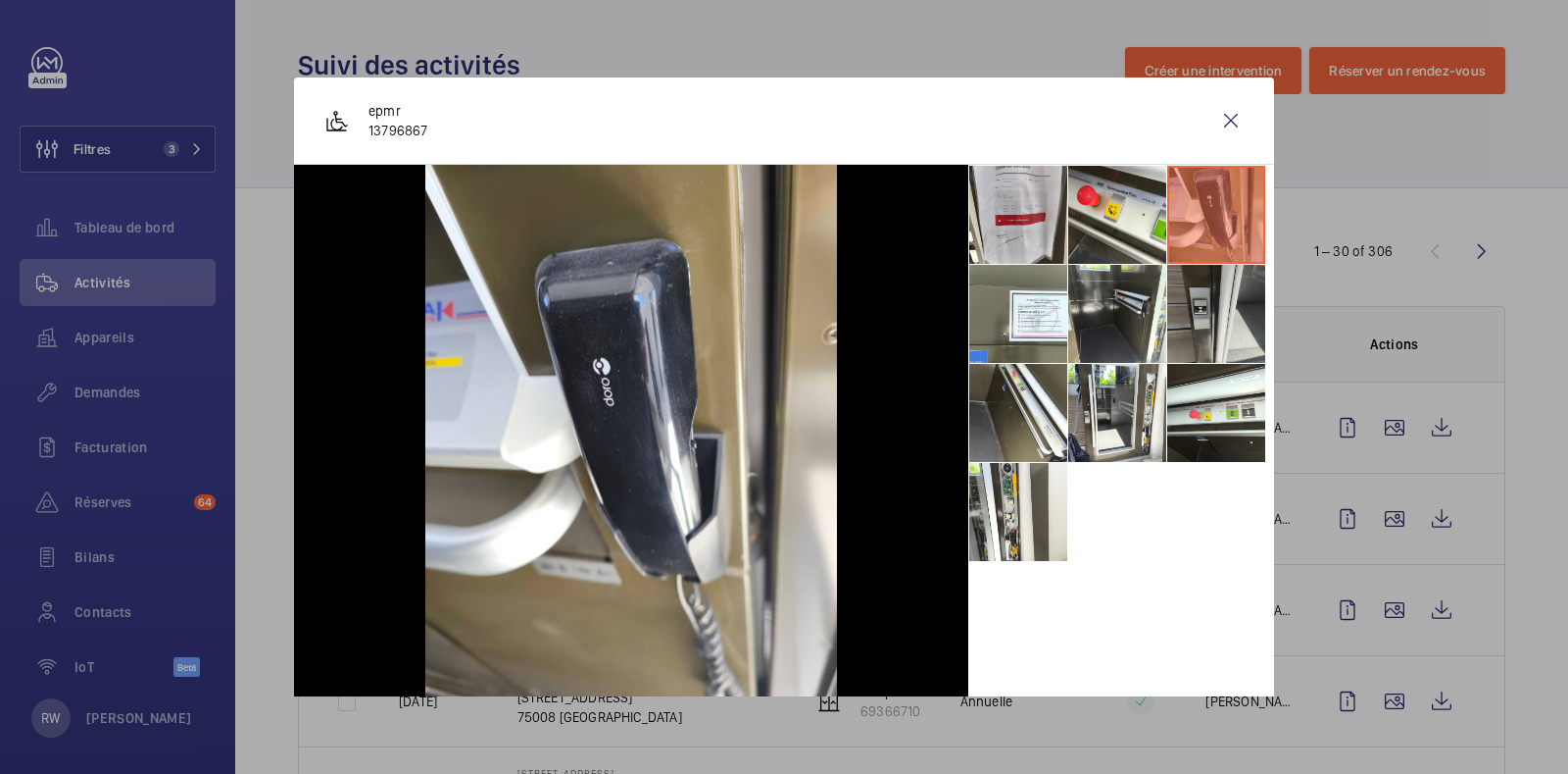
click at [1199, 303] on li at bounding box center [1216, 314] width 98 height 98
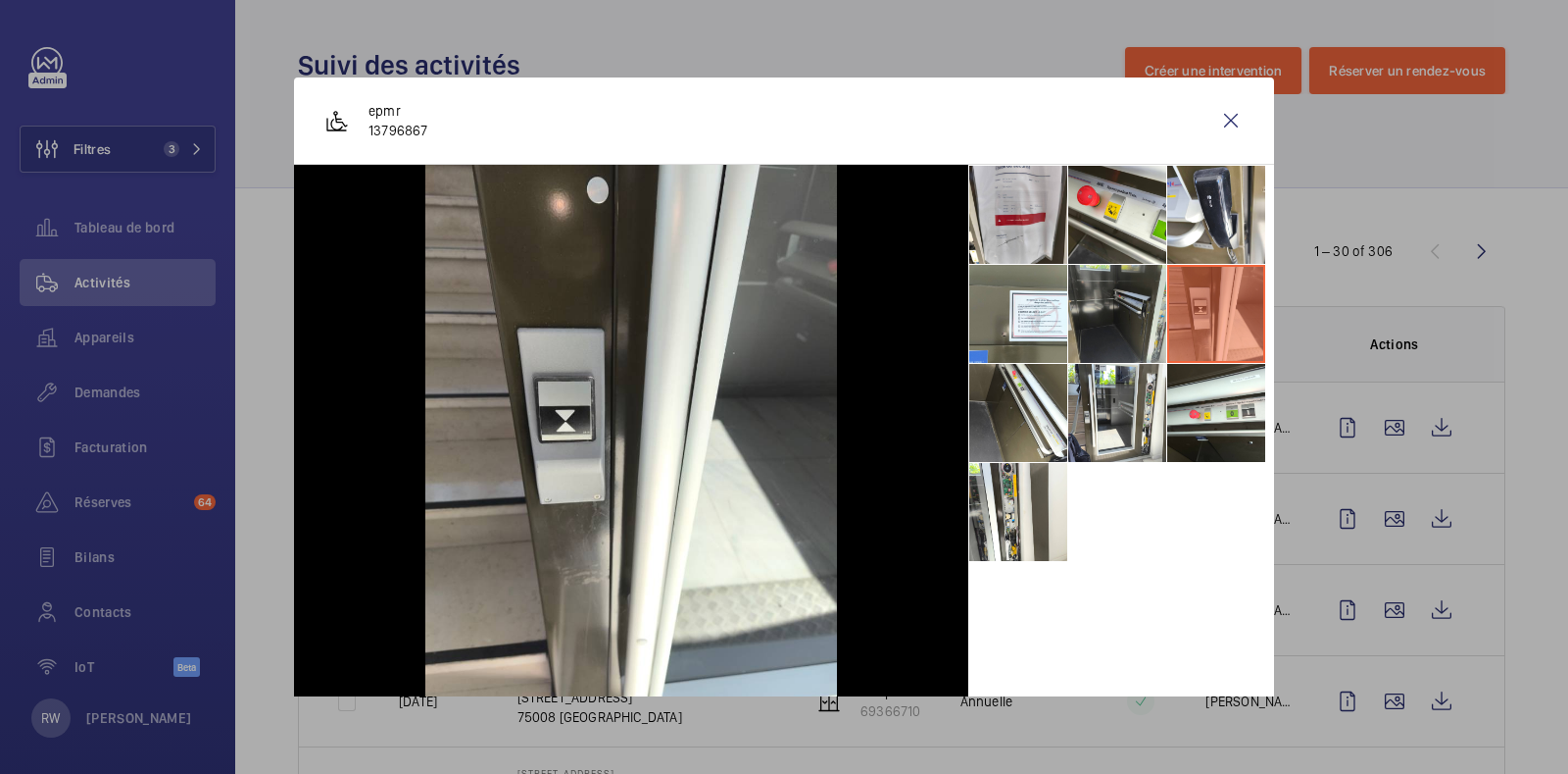
click at [1089, 326] on li at bounding box center [1117, 314] width 98 height 98
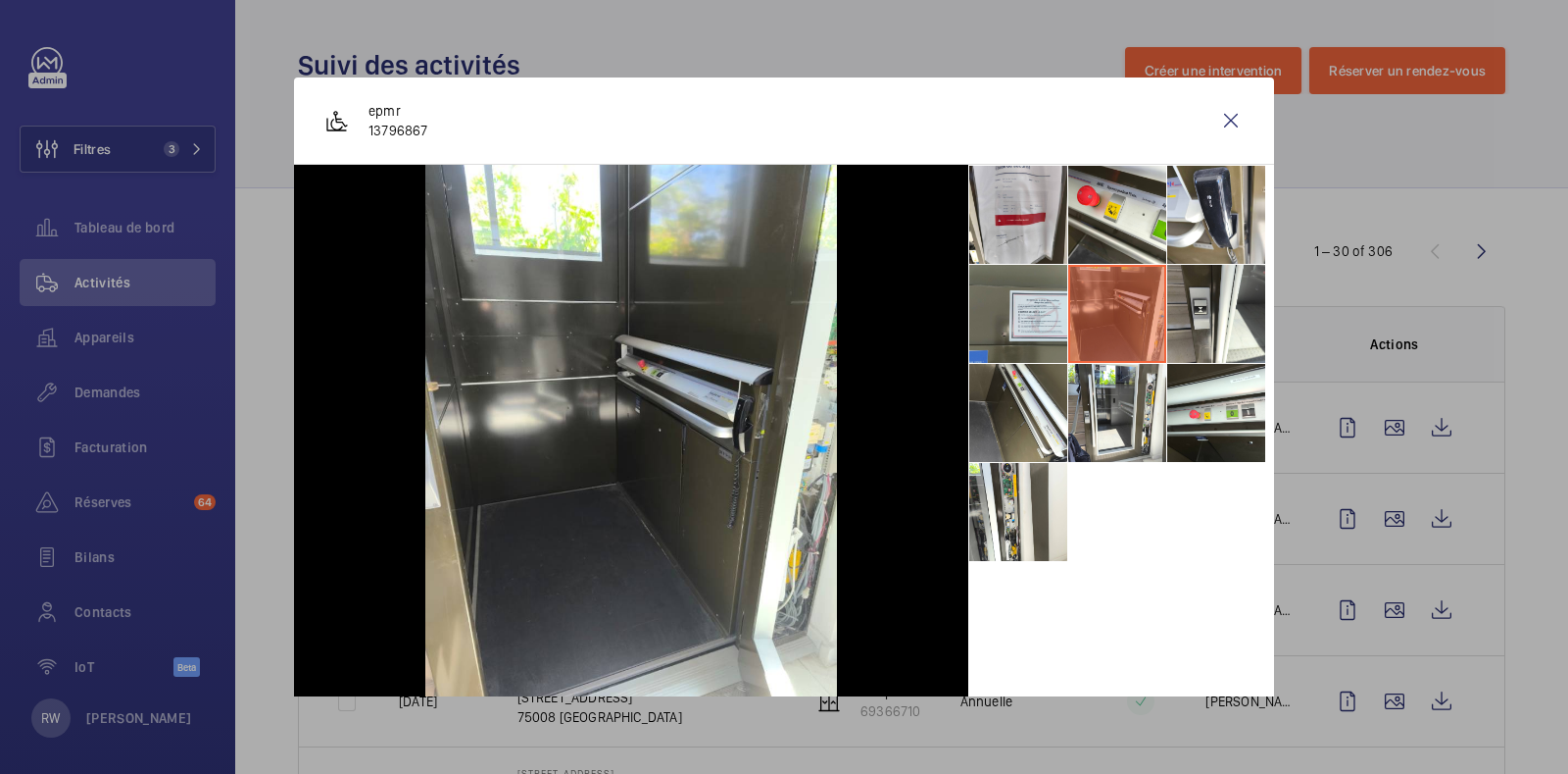
click at [1004, 326] on li at bounding box center [1018, 314] width 98 height 98
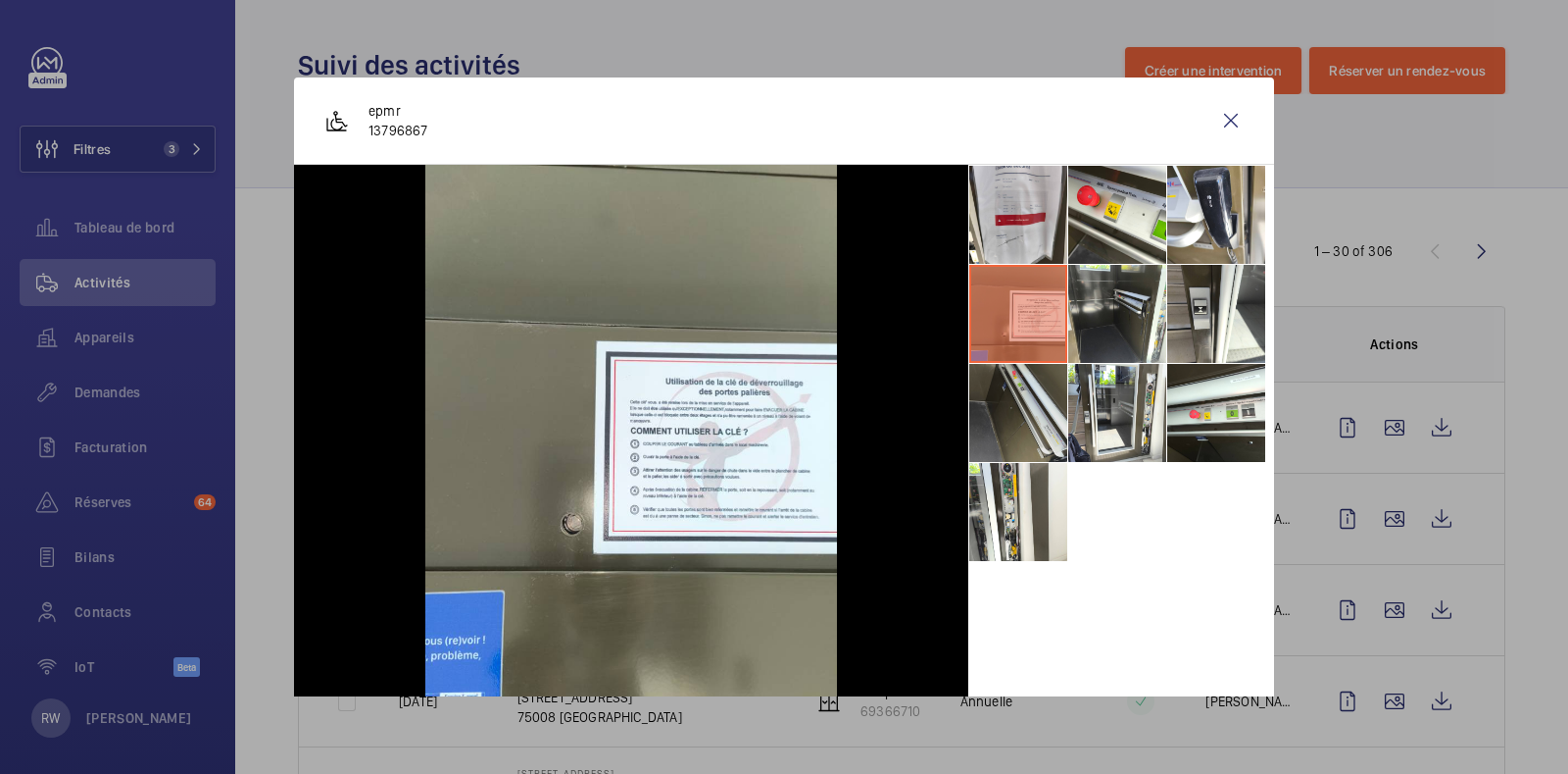
click at [1008, 425] on li at bounding box center [1018, 413] width 98 height 98
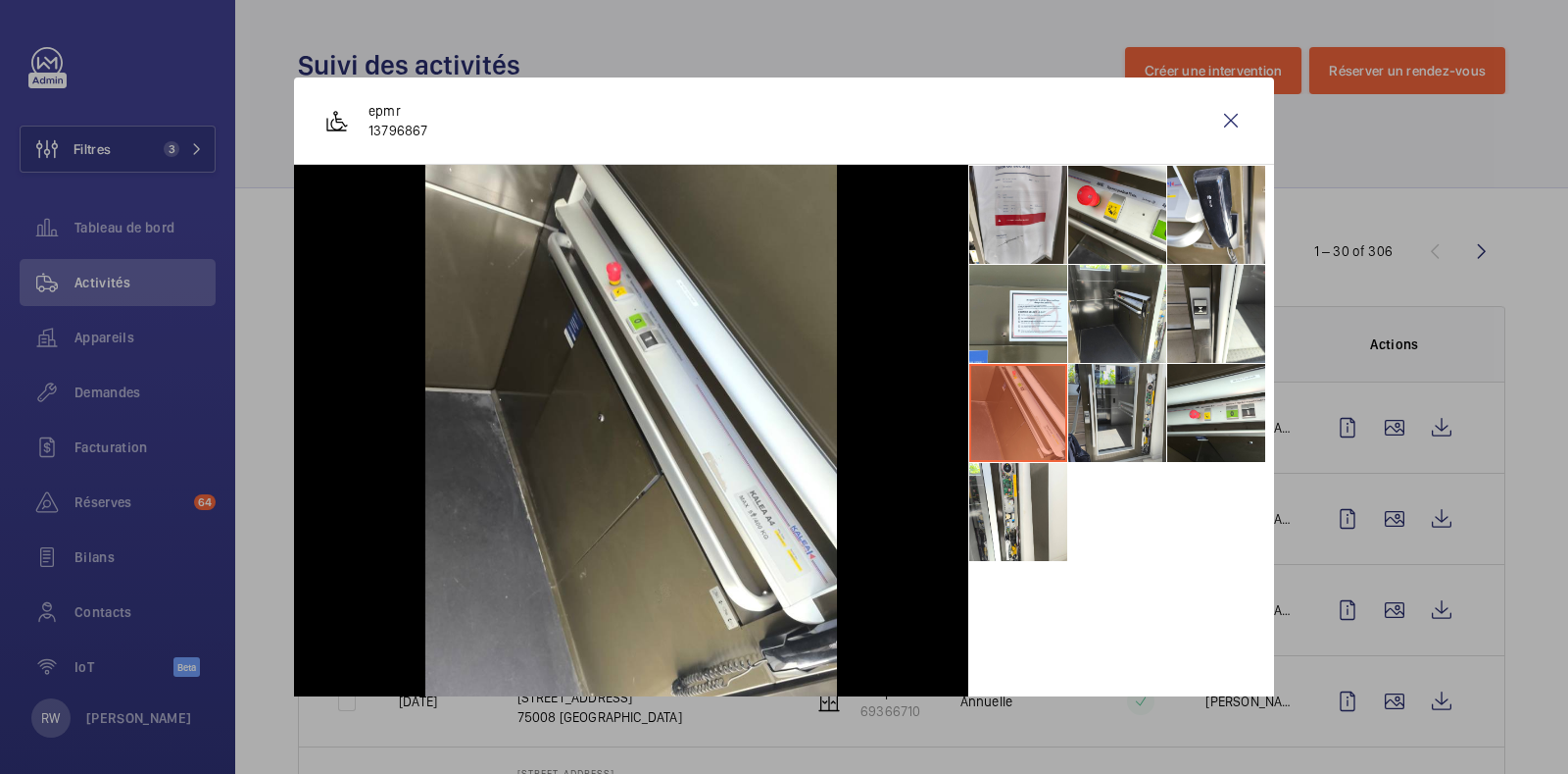
click at [1097, 429] on li at bounding box center [1117, 413] width 98 height 98
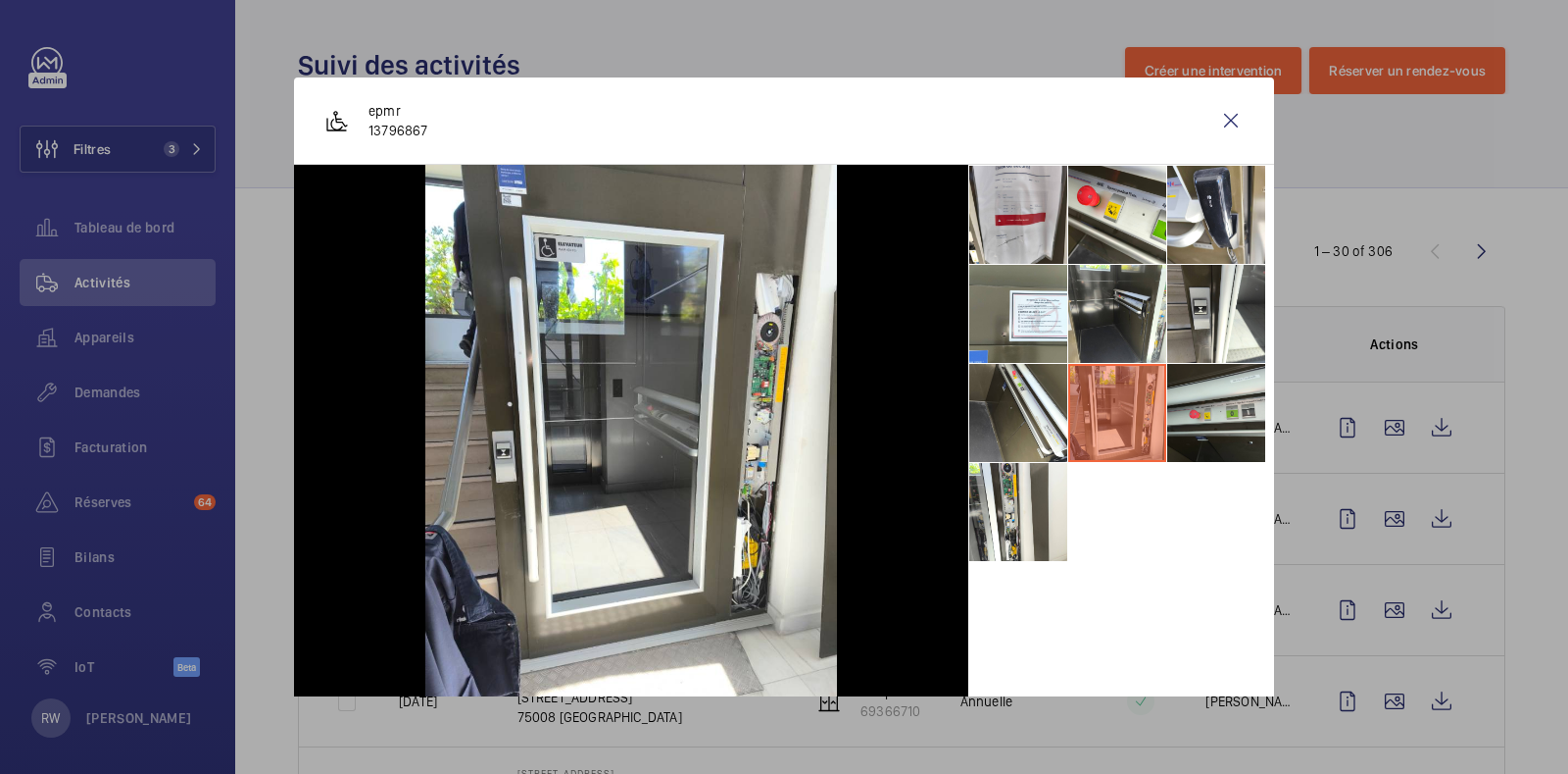
click at [1179, 417] on li at bounding box center [1216, 413] width 98 height 98
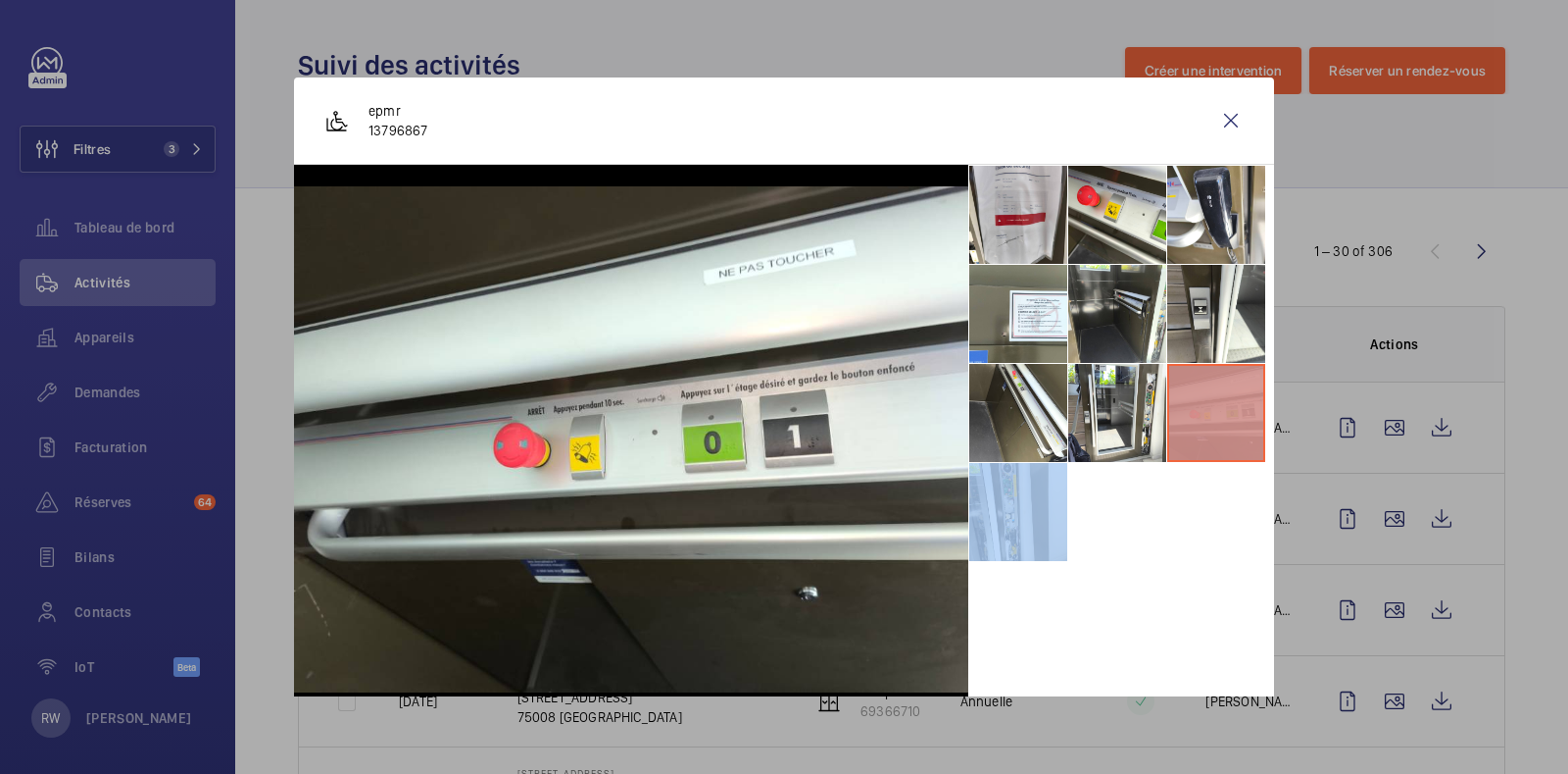
click at [1179, 417] on li at bounding box center [1216, 413] width 98 height 98
click at [1011, 556] on li at bounding box center [1018, 512] width 98 height 98
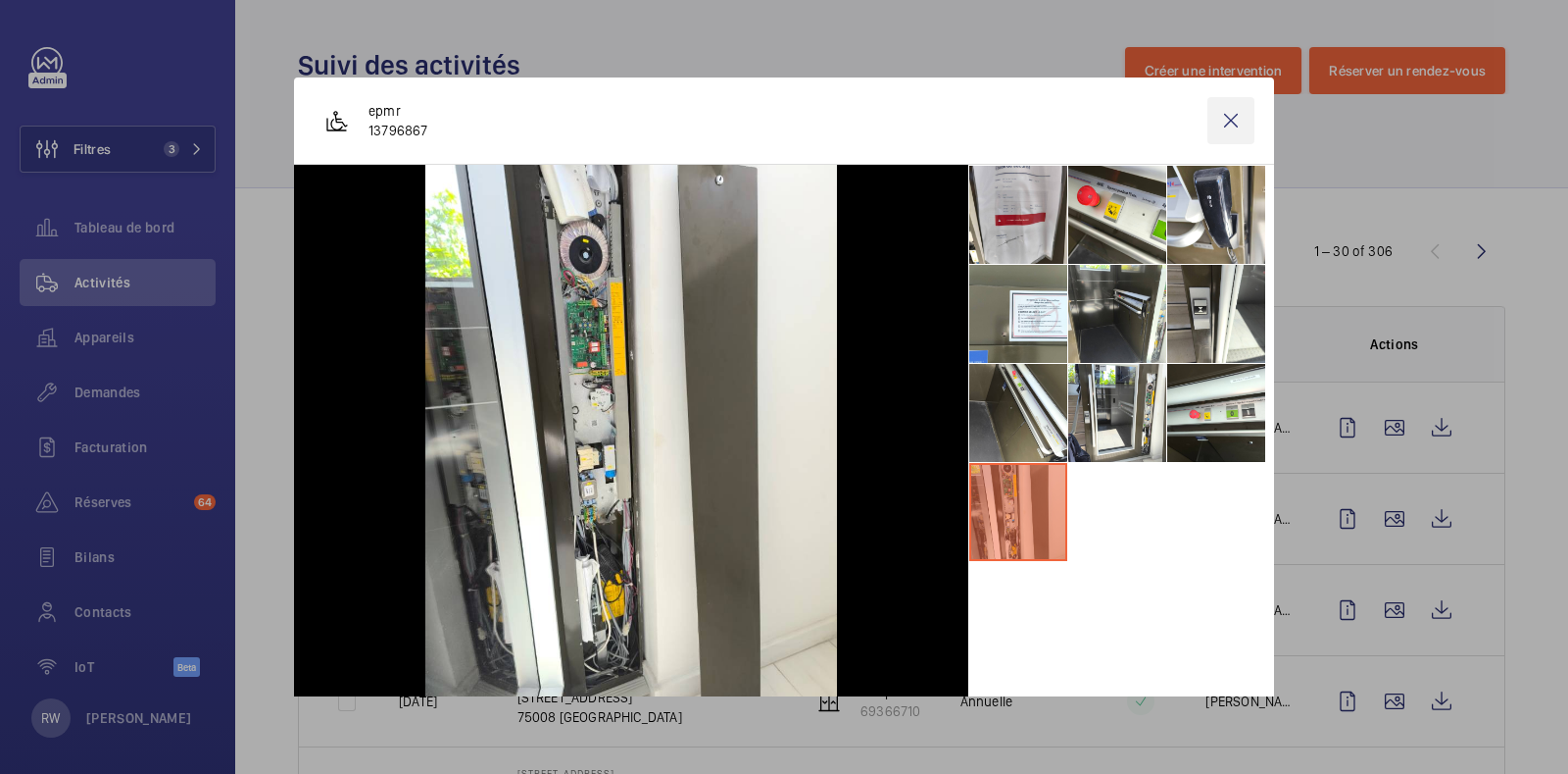
click at [1223, 133] on wm-front-icon-button at bounding box center [1232, 121] width 47 height 48
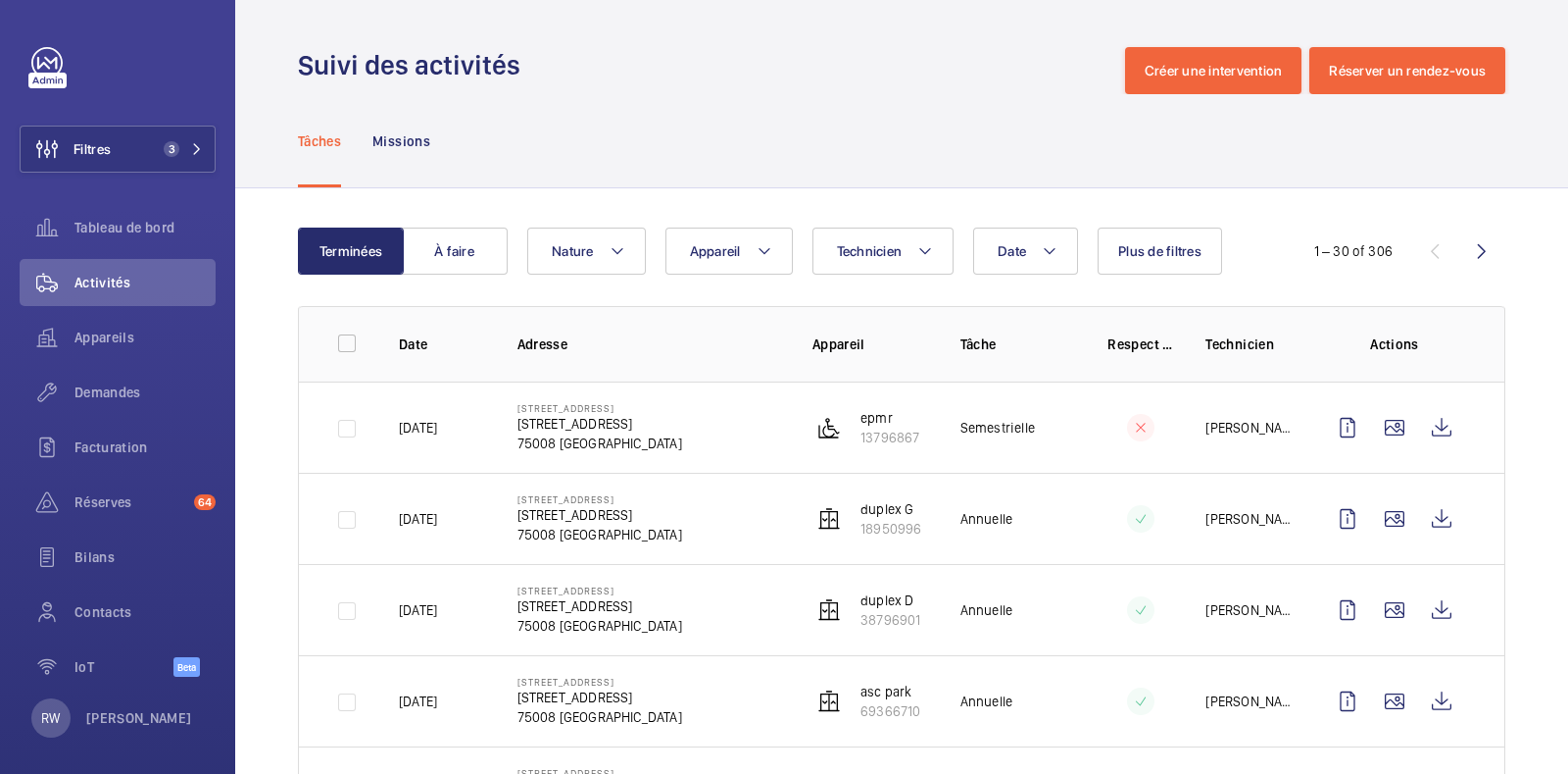
click at [709, 97] on div "Tâches Missions" at bounding box center [901, 141] width 1208 height 93
click at [1375, 517] on wm-front-icon-button at bounding box center [1395, 519] width 47 height 48
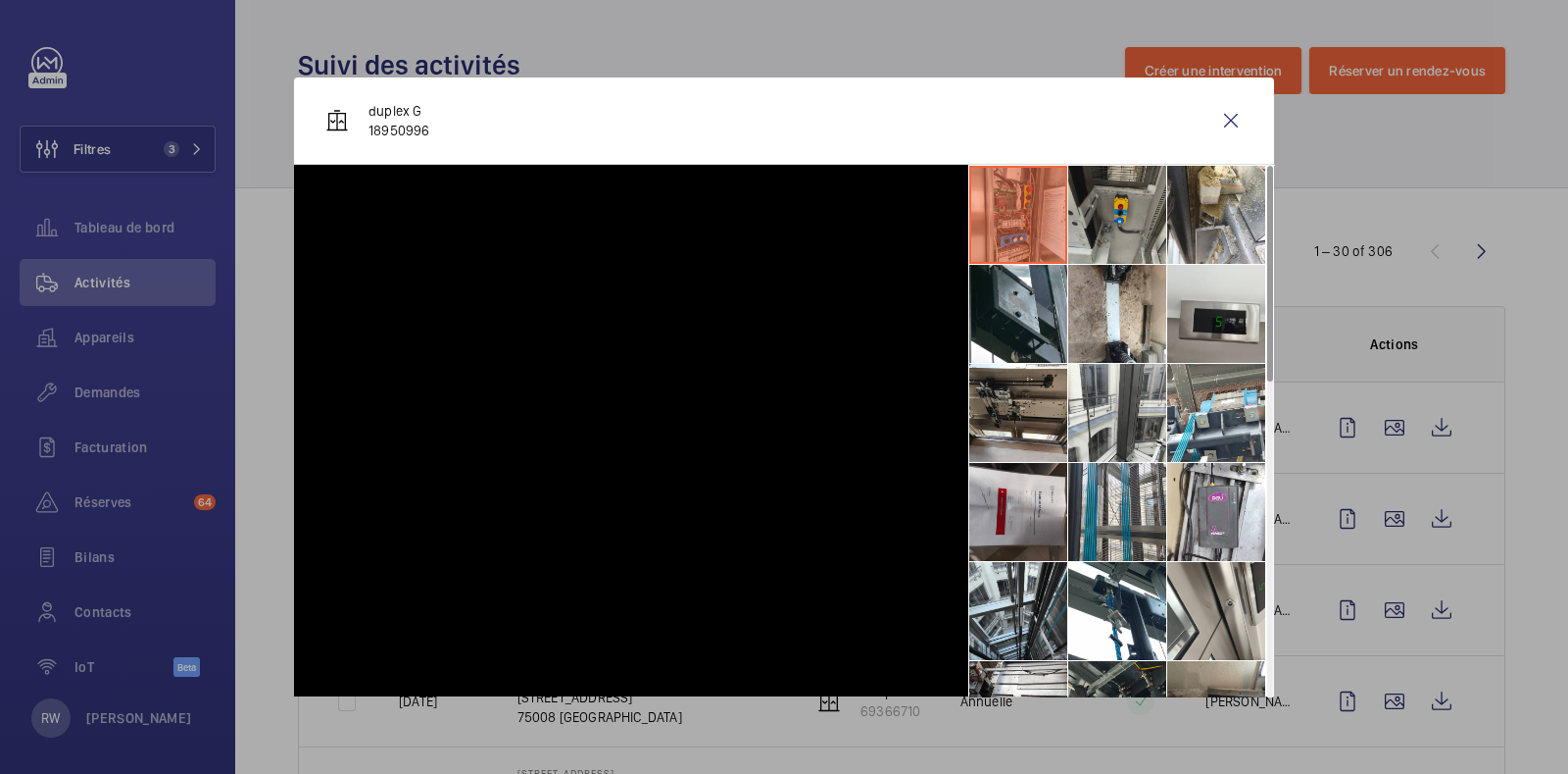
click at [1103, 206] on li at bounding box center [1117, 214] width 98 height 98
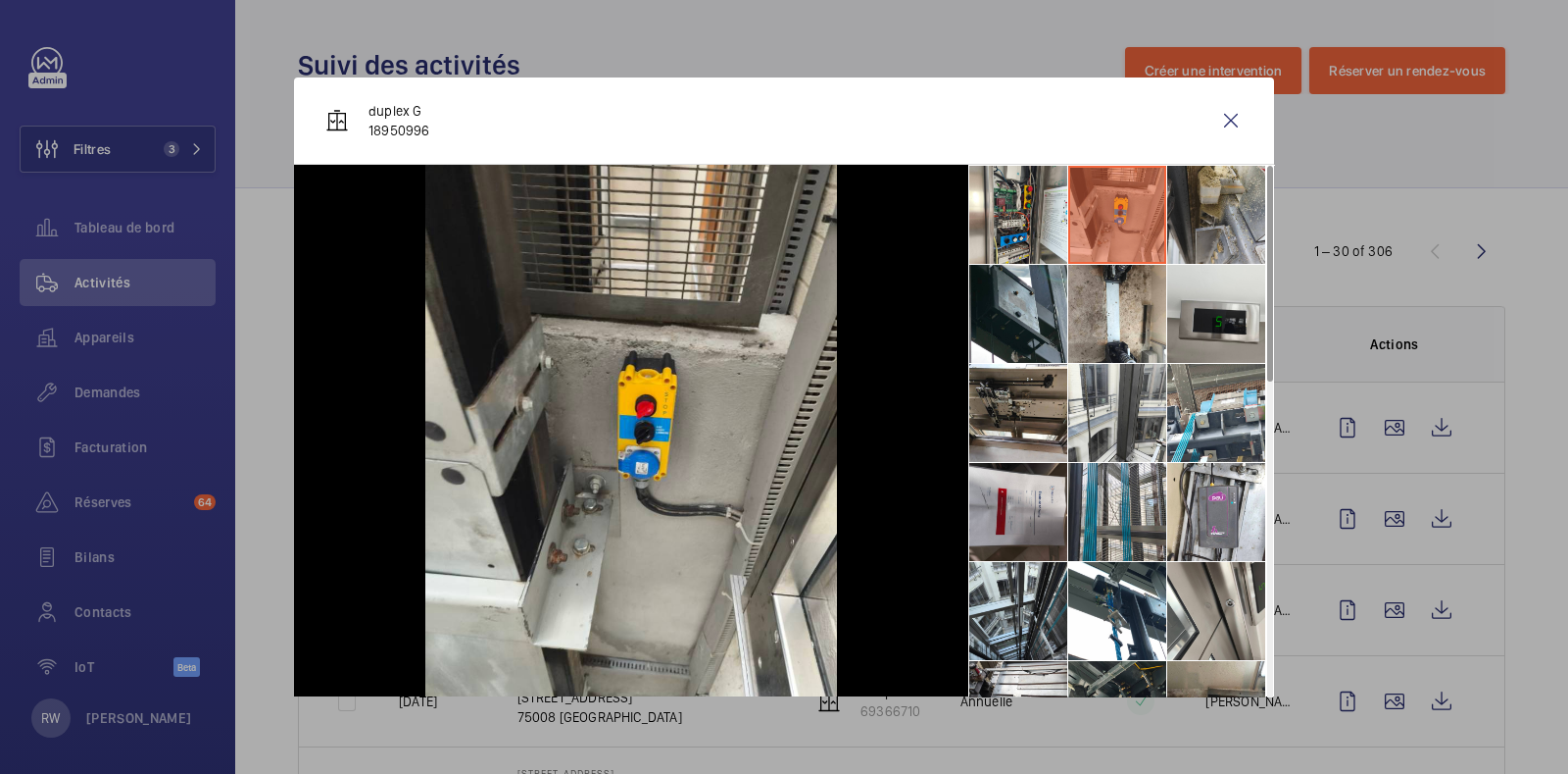
click at [1185, 208] on li at bounding box center [1216, 214] width 98 height 98
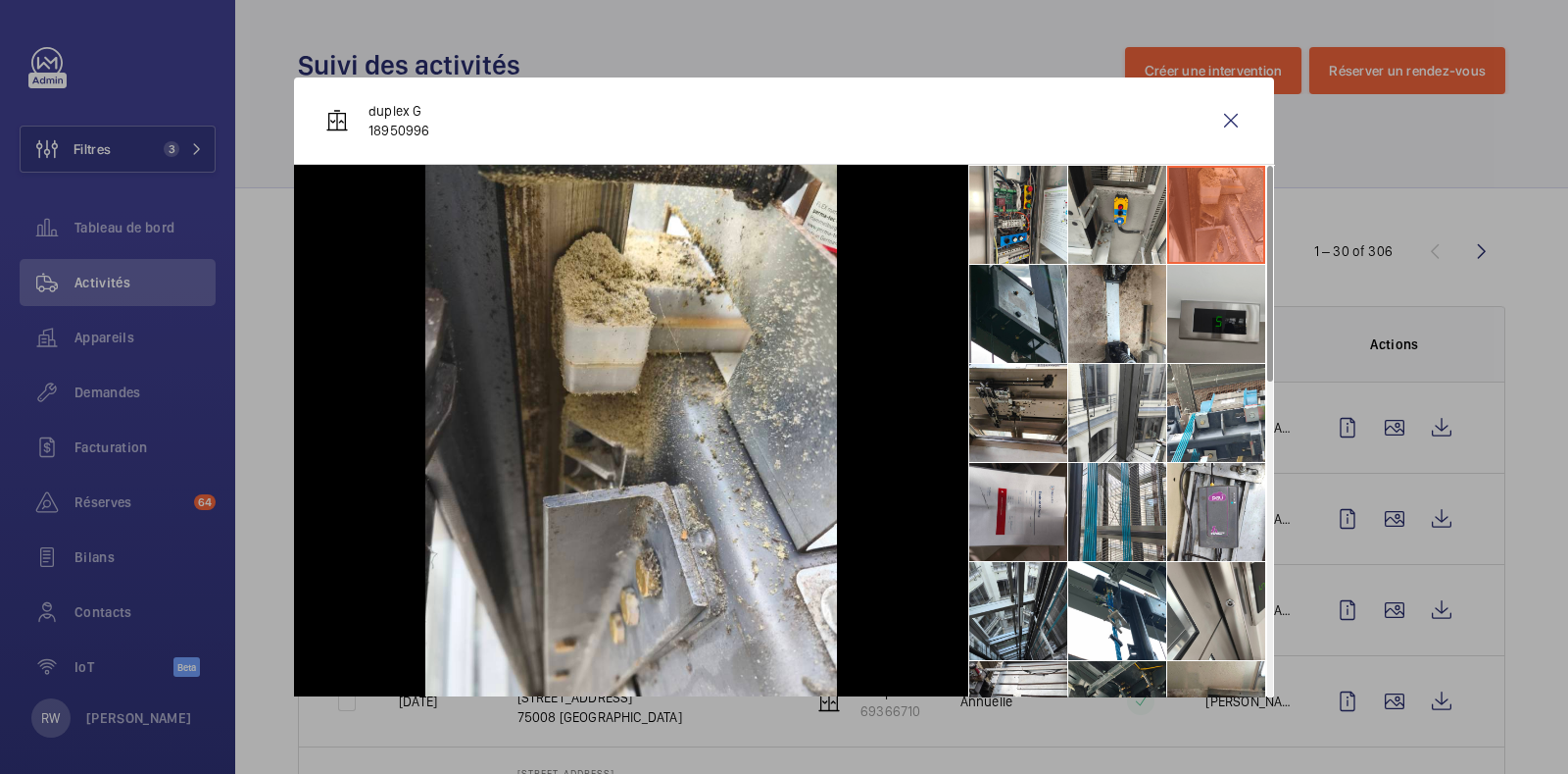
click at [1181, 306] on li at bounding box center [1216, 314] width 98 height 98
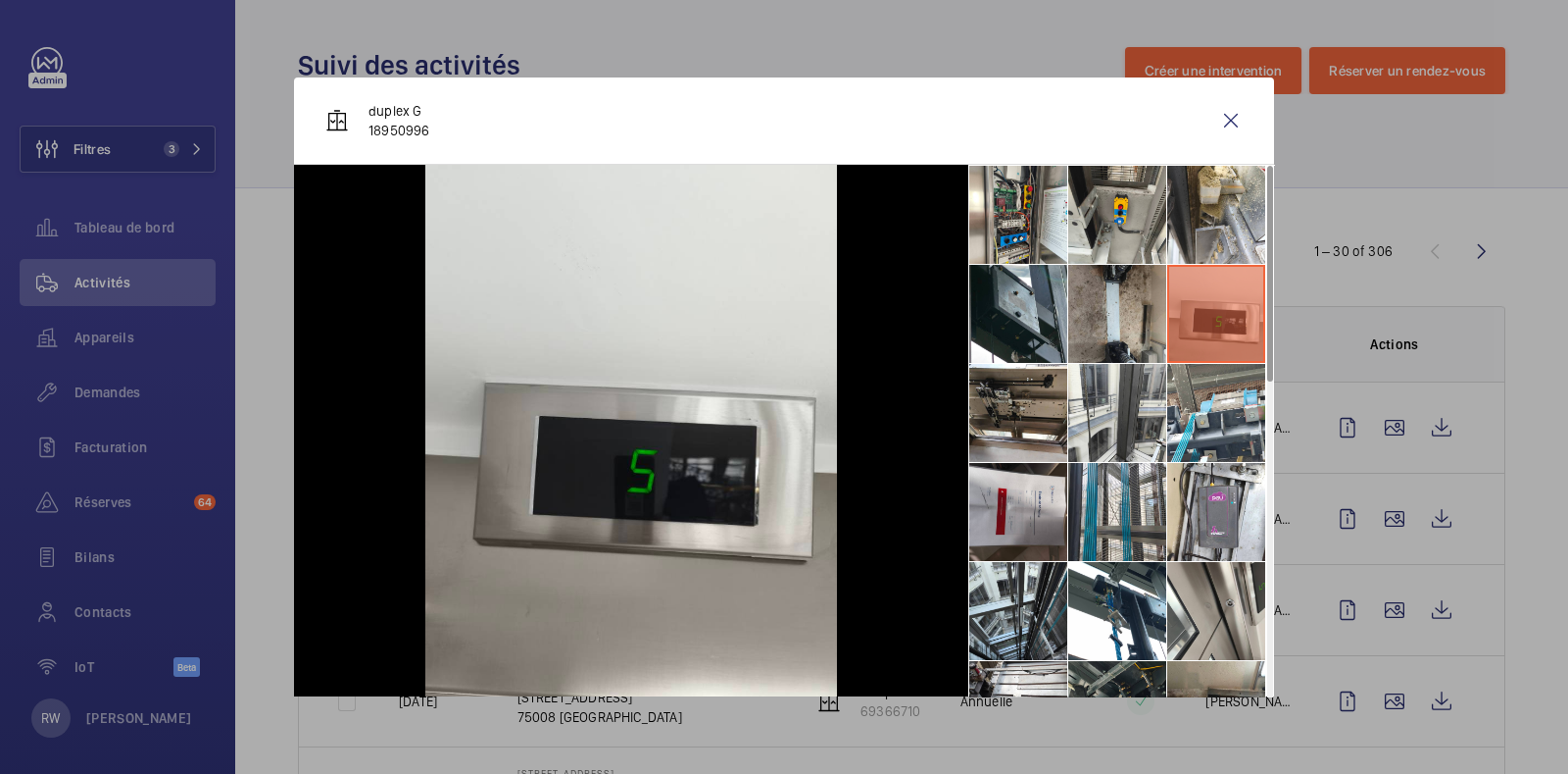
click at [1095, 311] on li at bounding box center [1117, 314] width 98 height 98
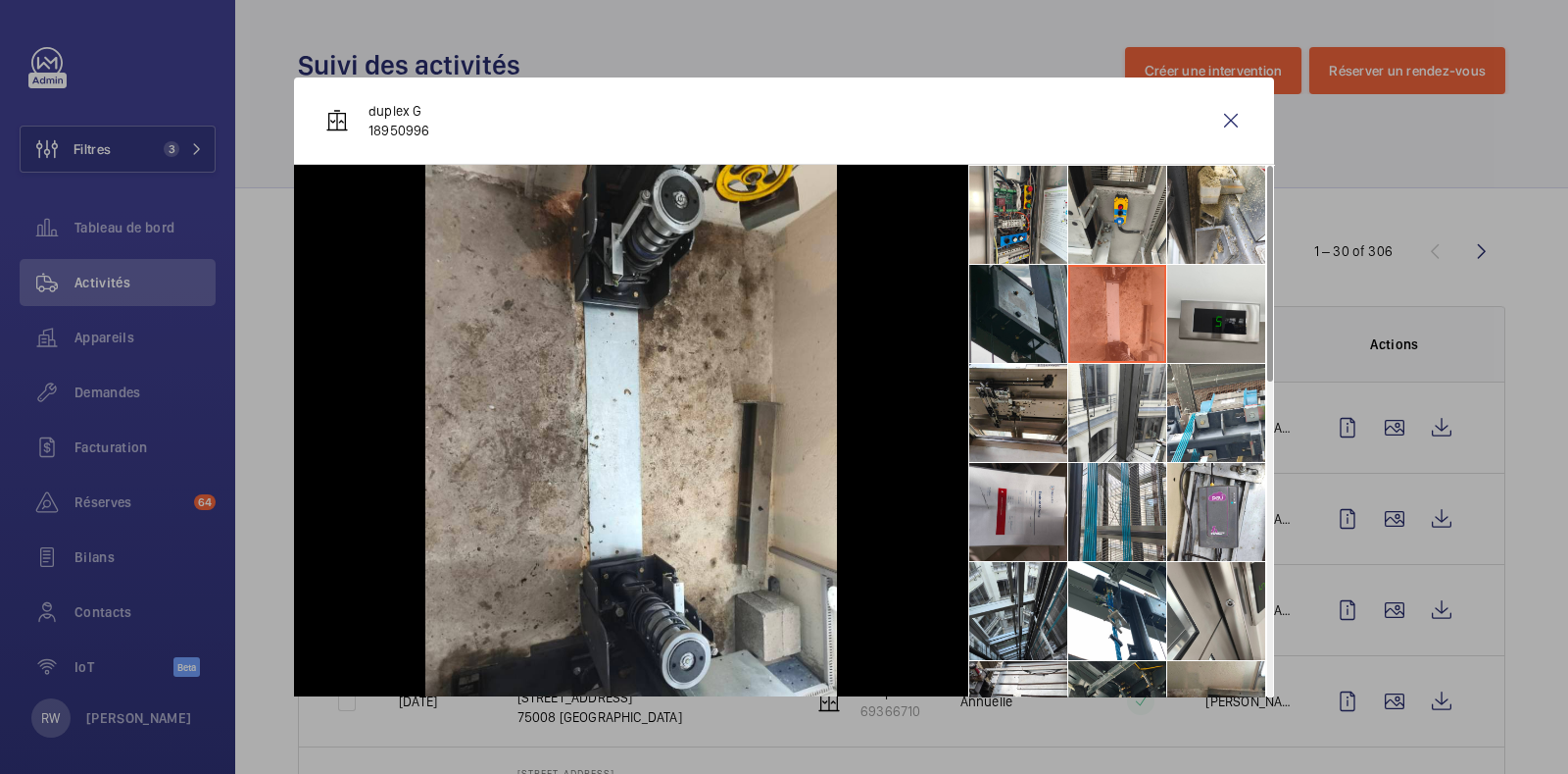
click at [993, 302] on li at bounding box center [1018, 314] width 98 height 98
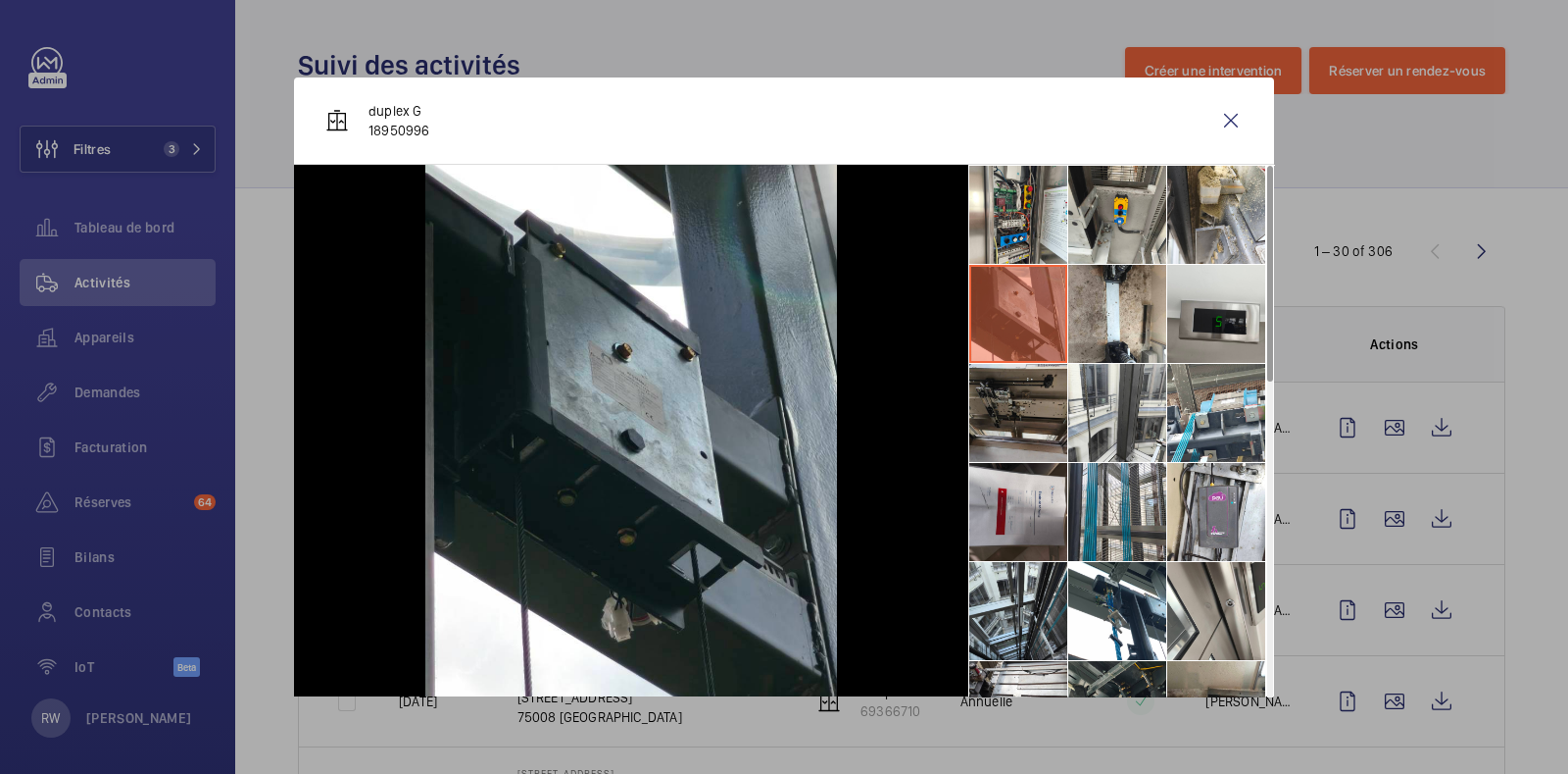
click at [986, 394] on li at bounding box center [1018, 413] width 98 height 98
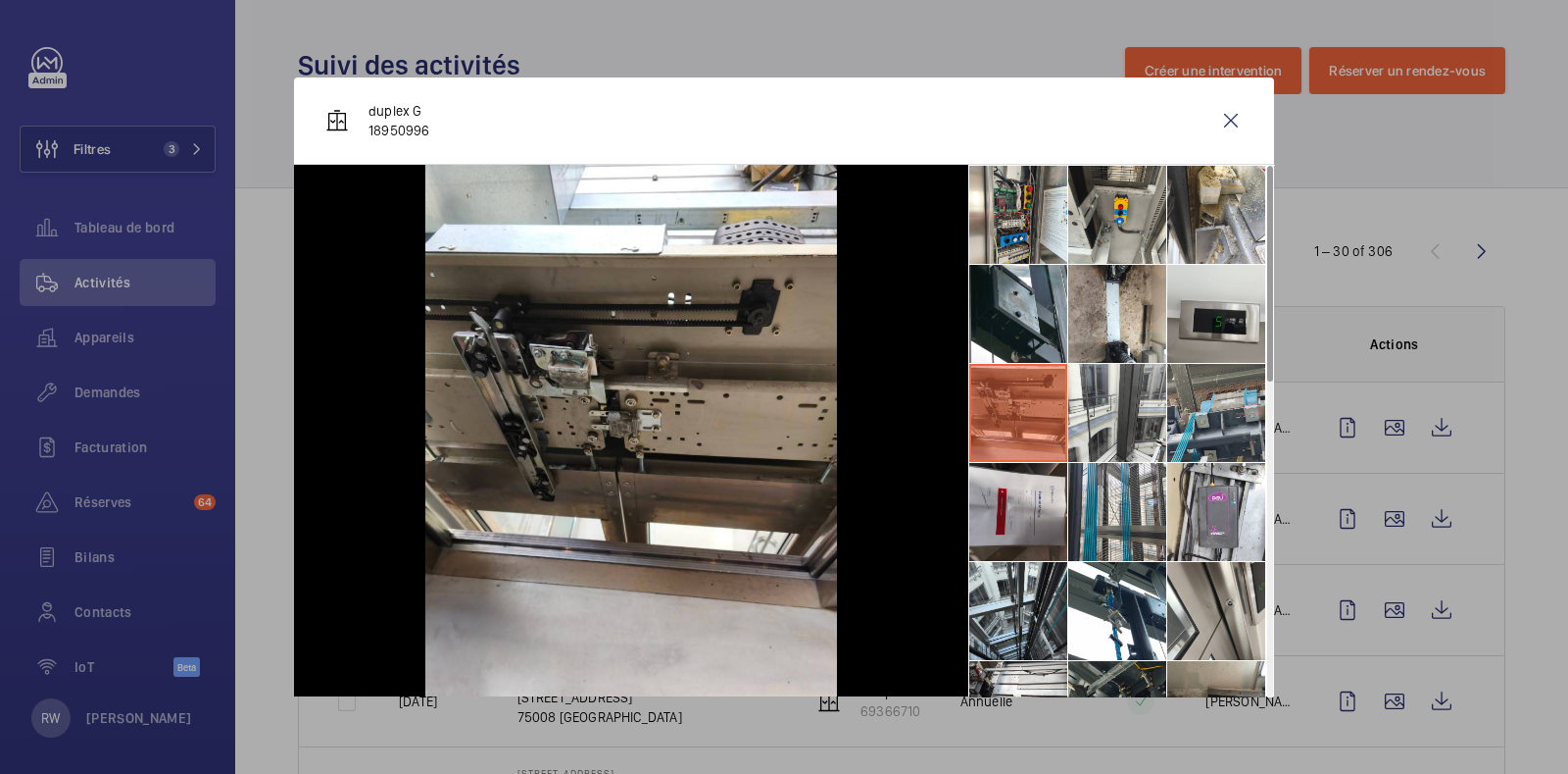
click at [1182, 415] on li at bounding box center [1216, 413] width 98 height 98
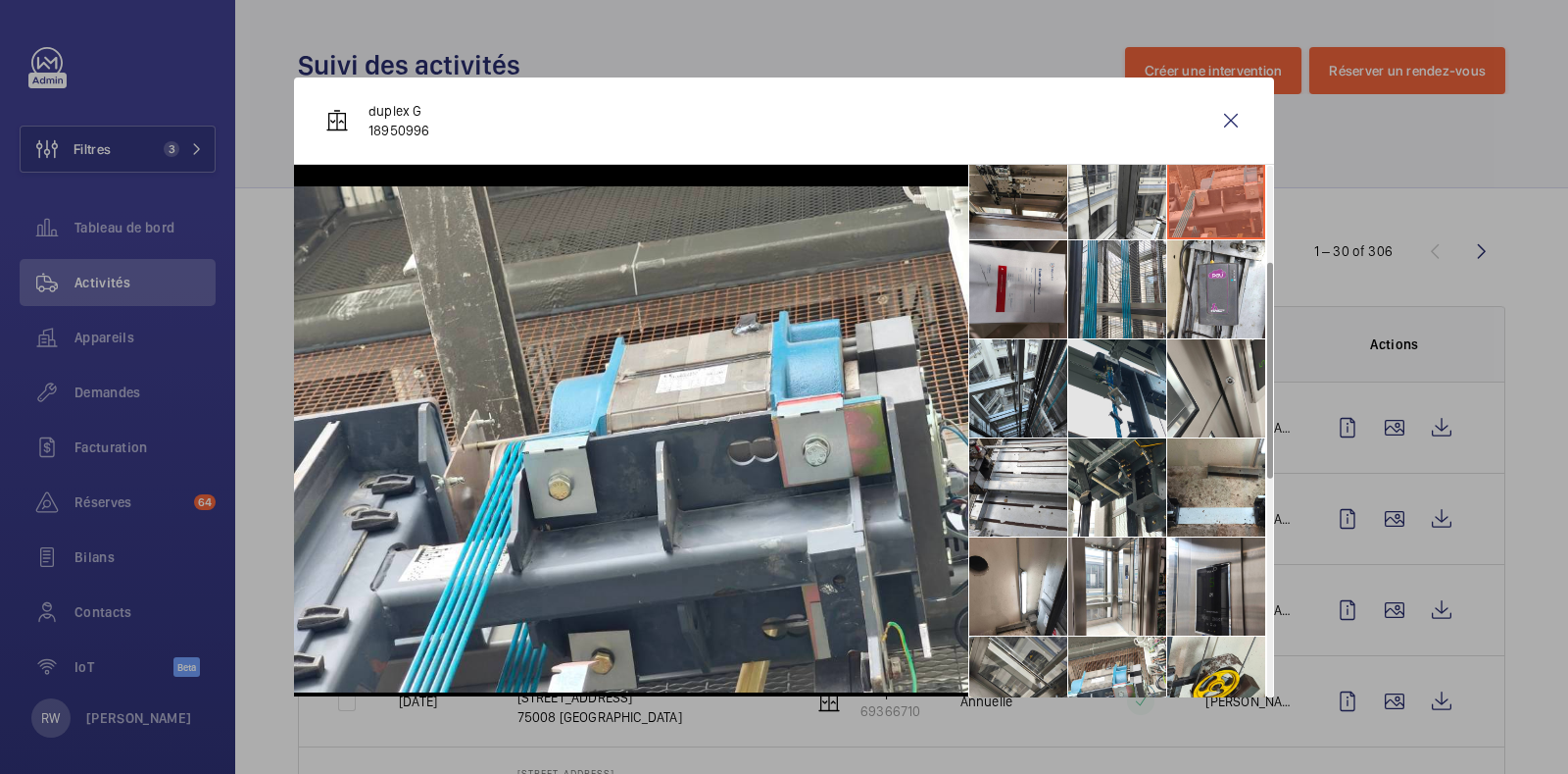
scroll to position [244, 0]
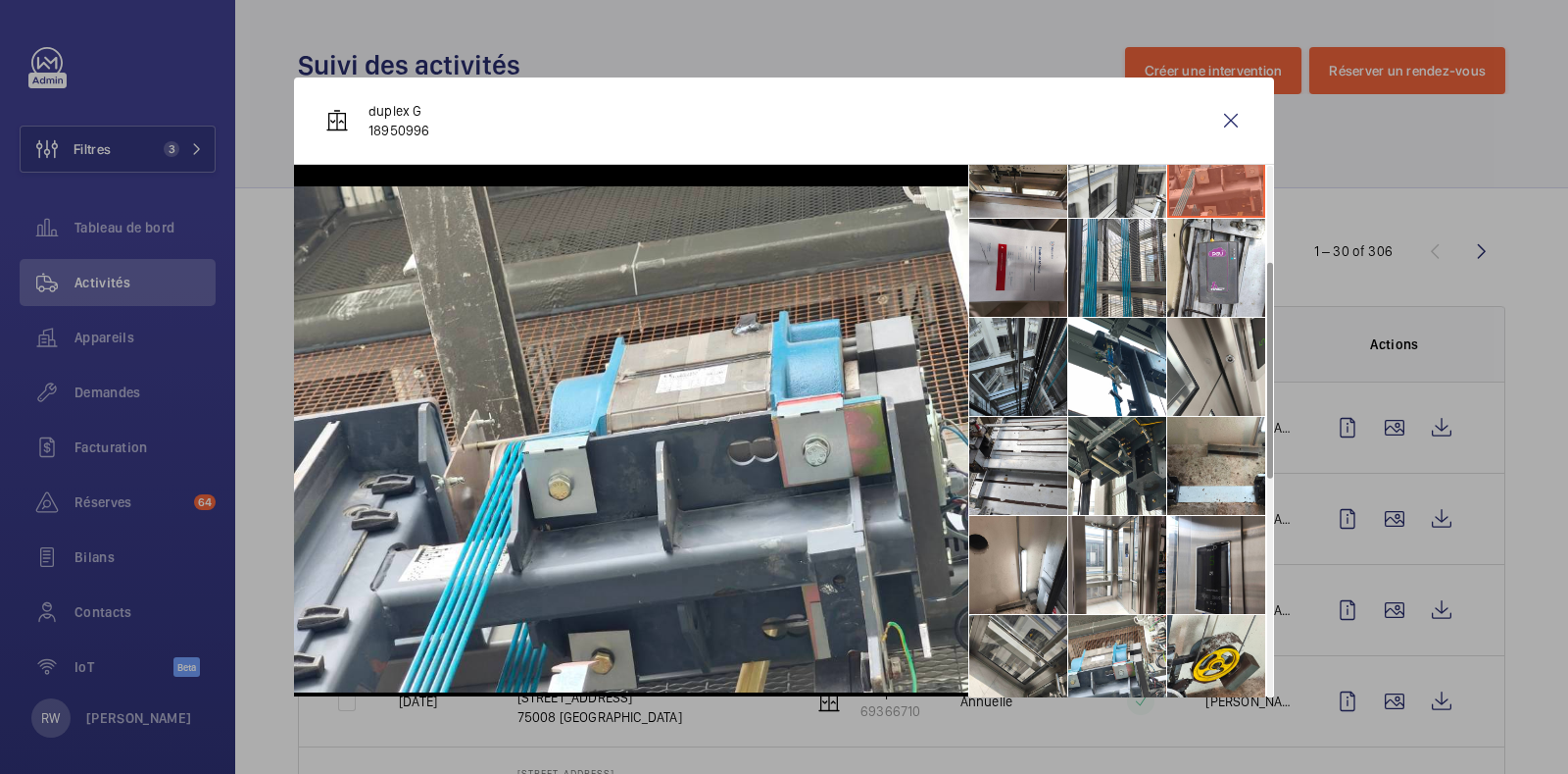
click at [1023, 353] on li at bounding box center [1018, 366] width 98 height 98
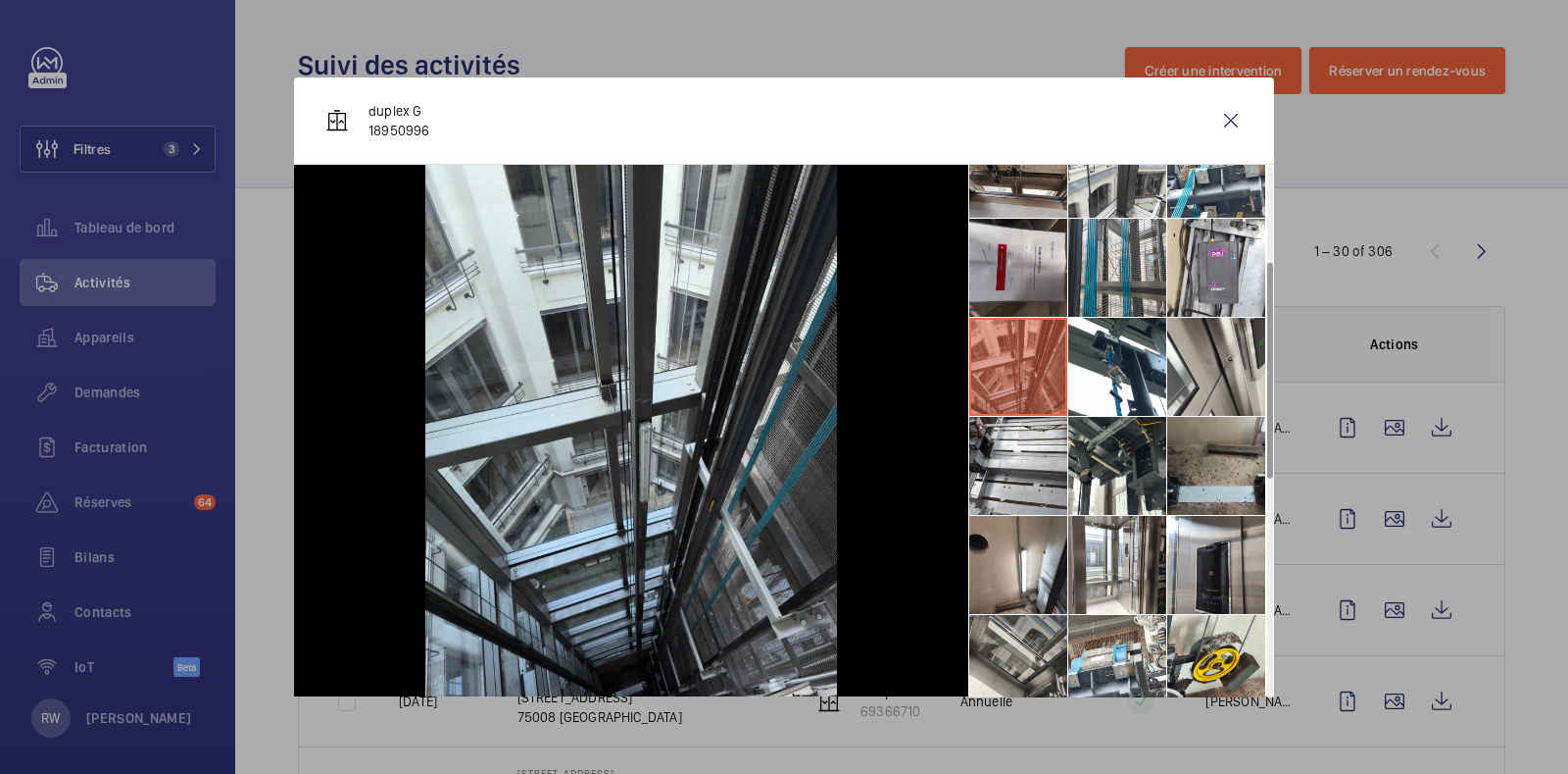
click at [1190, 471] on li at bounding box center [1216, 465] width 98 height 98
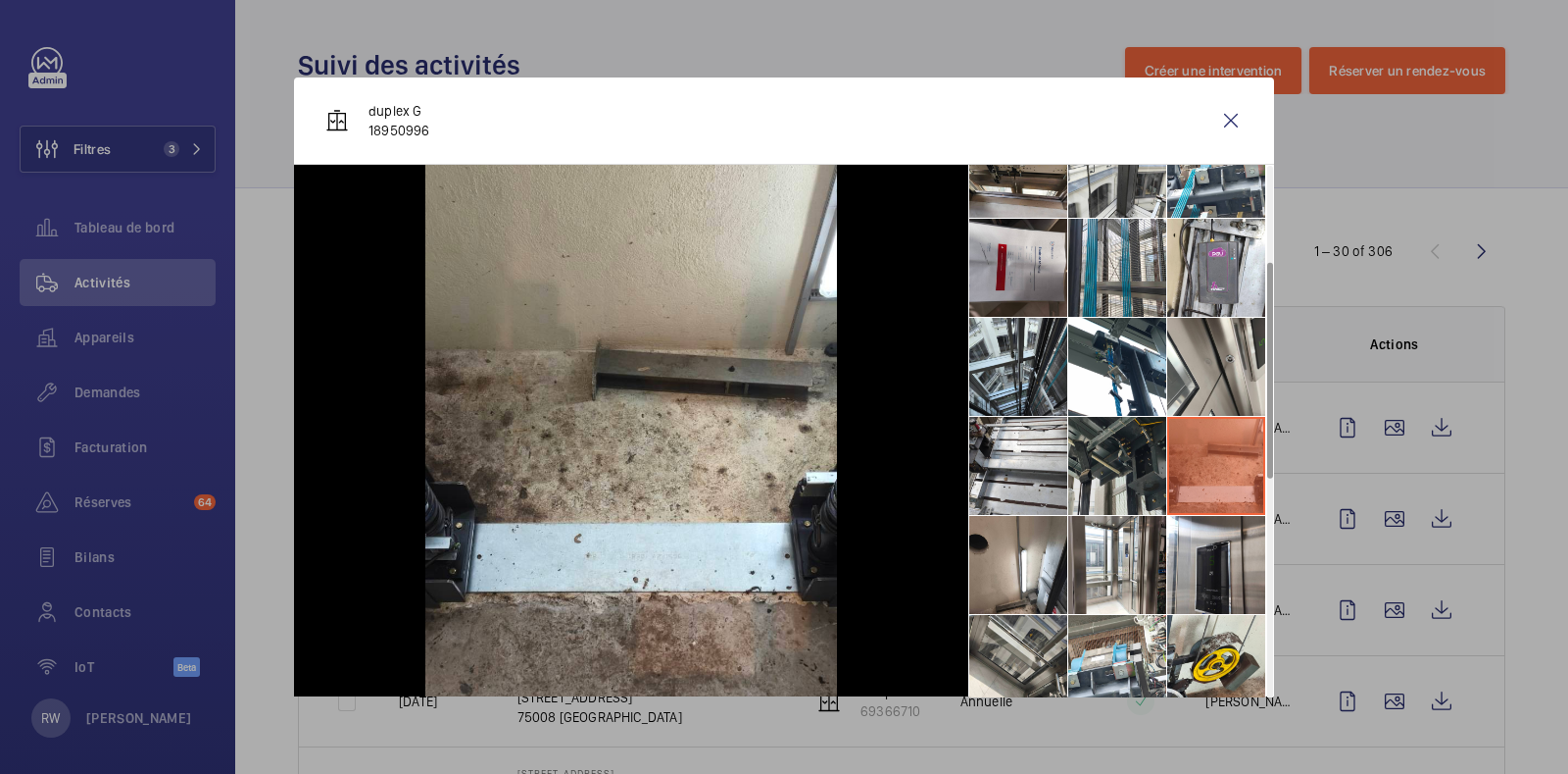
click at [1095, 468] on li at bounding box center [1117, 465] width 98 height 98
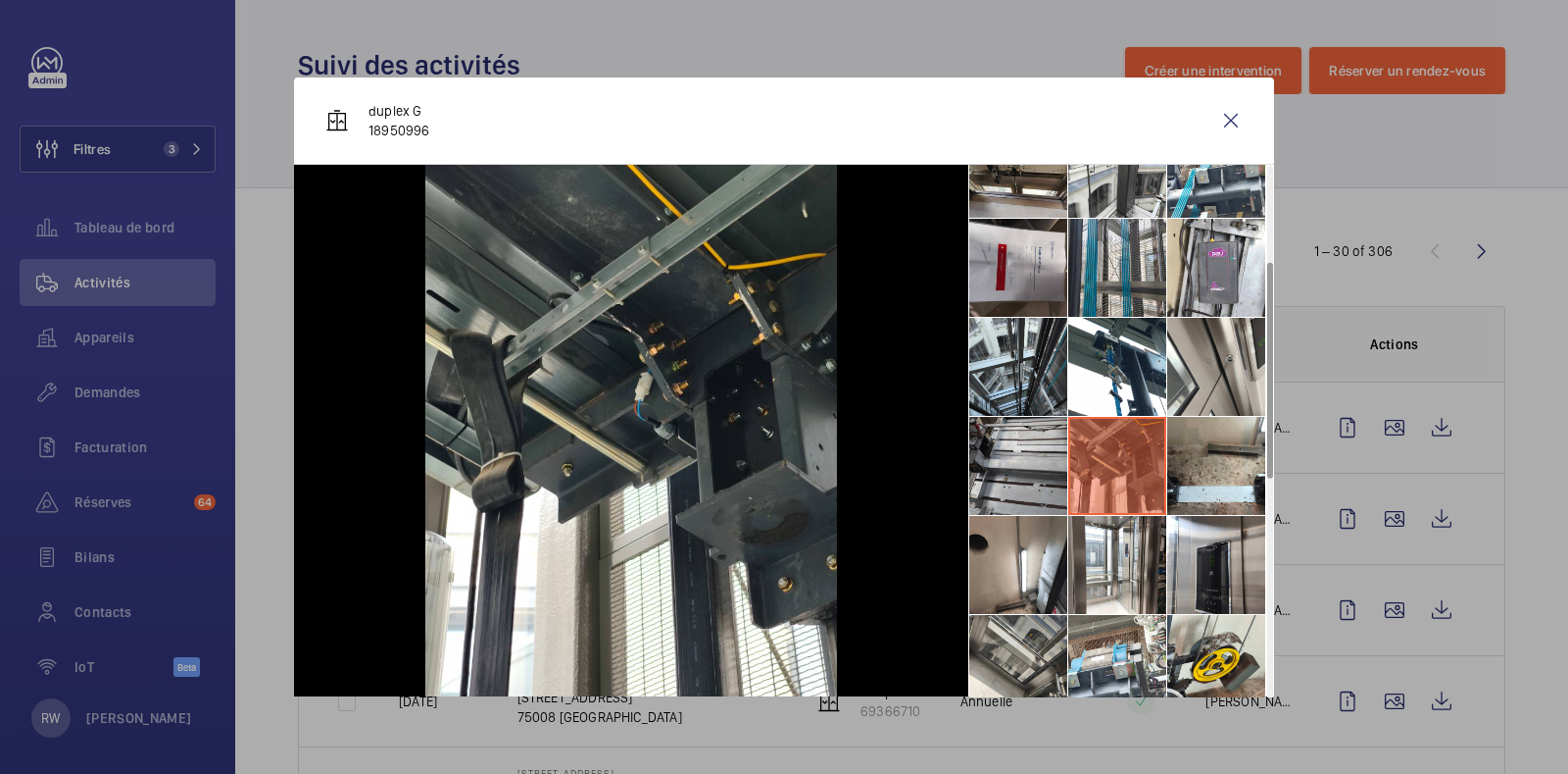
click at [1012, 463] on li at bounding box center [1018, 465] width 98 height 98
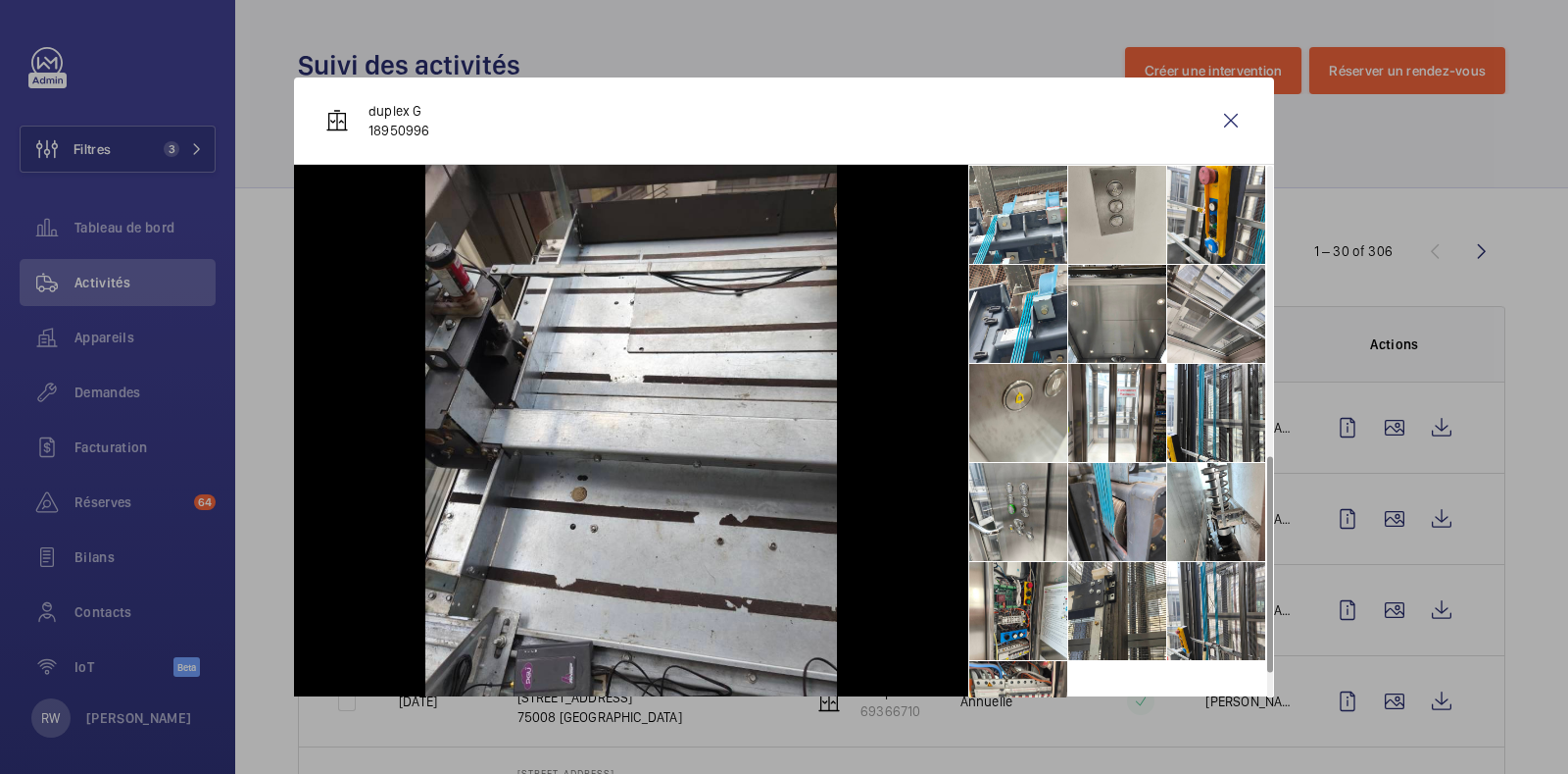
scroll to position [837, 0]
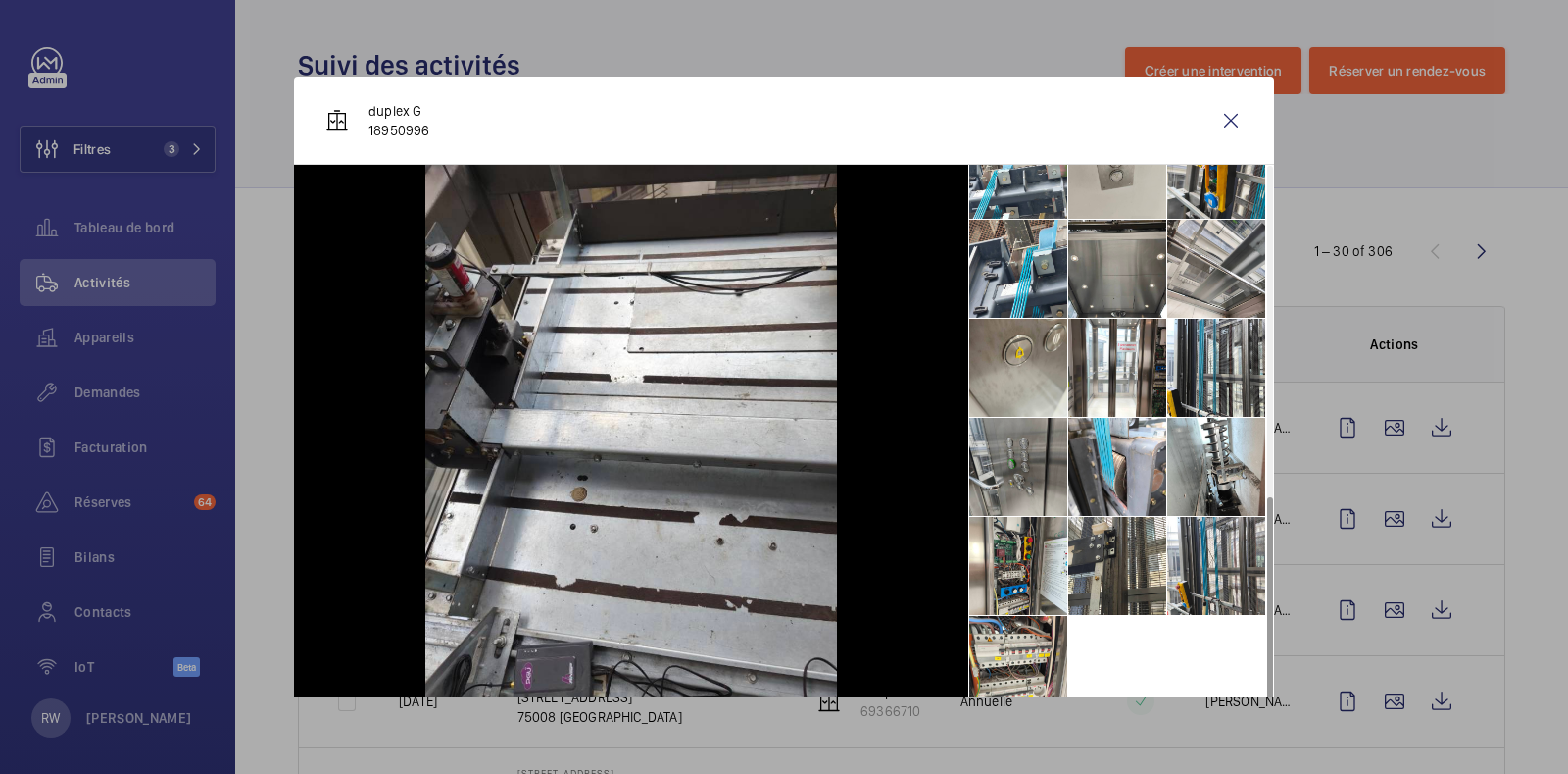
click at [997, 447] on li at bounding box center [1018, 466] width 98 height 98
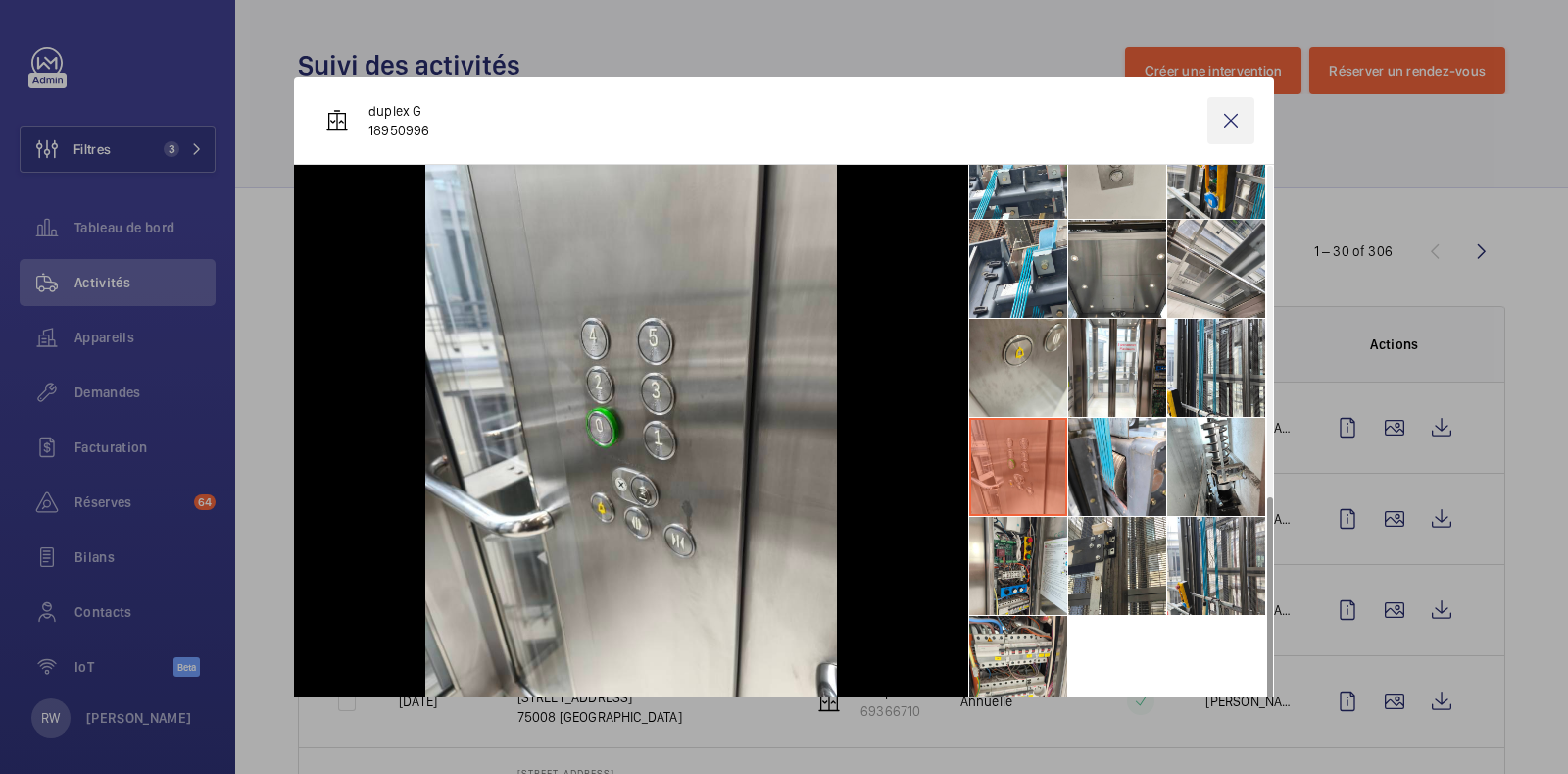
click at [1211, 121] on wm-front-icon-button at bounding box center [1232, 121] width 47 height 48
